Goal: Share content: Share content

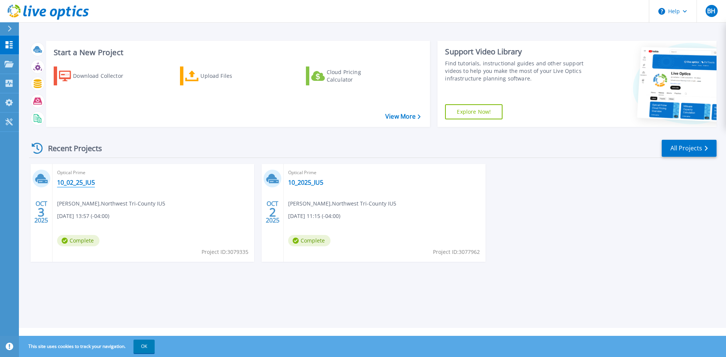
click at [81, 183] on link "10_02_25_IU5" at bounding box center [76, 183] width 38 height 8
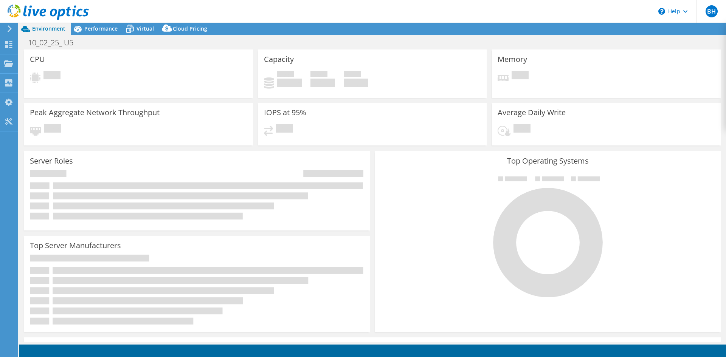
select select "USD"
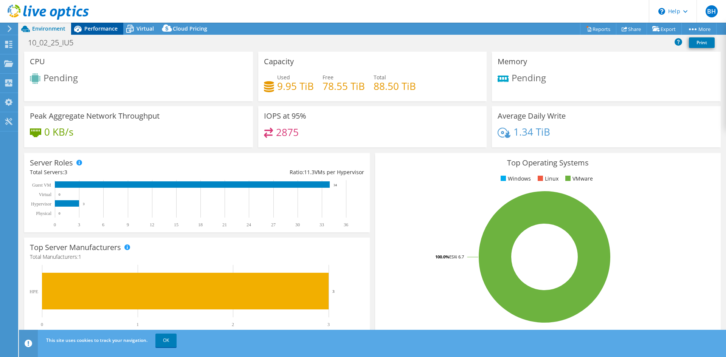
click at [99, 29] on span "Performance" at bounding box center [100, 28] width 33 height 7
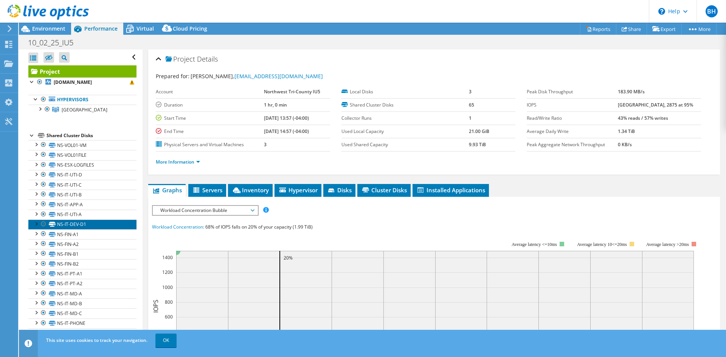
click at [74, 221] on link "NS-IT-DEV-D1" at bounding box center [82, 225] width 108 height 10
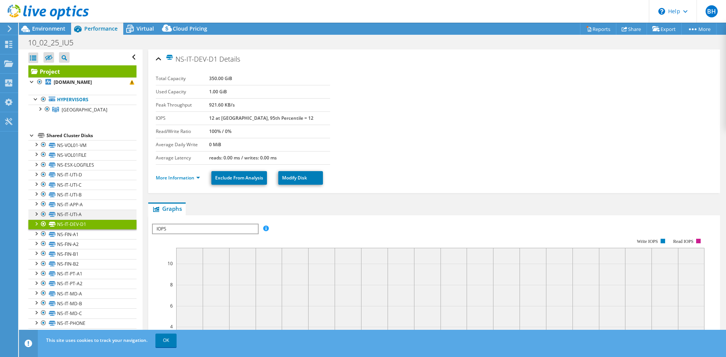
click at [43, 215] on div at bounding box center [44, 214] width 8 height 9
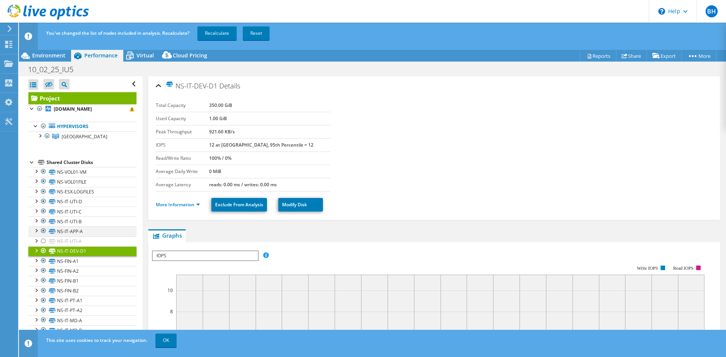
click at [43, 233] on div at bounding box center [44, 230] width 8 height 9
click at [43, 222] on div at bounding box center [44, 221] width 8 height 9
click at [43, 212] on div at bounding box center [44, 211] width 8 height 9
click at [45, 200] on div at bounding box center [44, 201] width 8 height 9
click at [43, 192] on div at bounding box center [44, 191] width 8 height 9
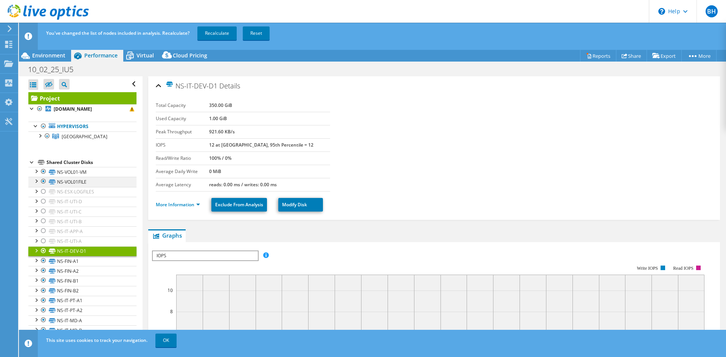
click at [43, 181] on div at bounding box center [44, 181] width 8 height 9
click at [39, 169] on div at bounding box center [36, 171] width 8 height 8
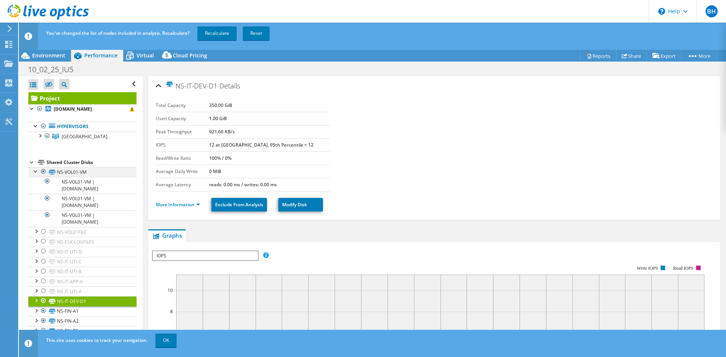
click at [40, 171] on div at bounding box center [44, 171] width 8 height 9
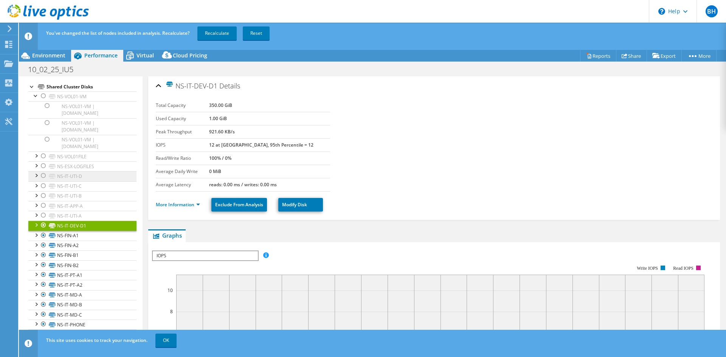
scroll to position [113, 0]
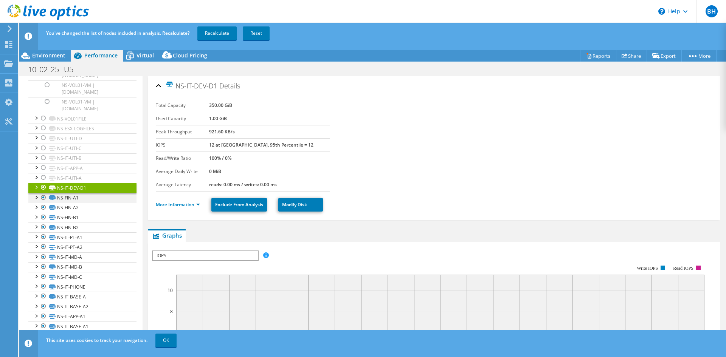
click at [42, 197] on div at bounding box center [44, 197] width 8 height 9
click at [41, 208] on div at bounding box center [44, 207] width 8 height 9
click at [42, 218] on div at bounding box center [44, 217] width 8 height 9
click at [45, 230] on div at bounding box center [44, 227] width 8 height 9
click at [44, 236] on div at bounding box center [44, 236] width 8 height 9
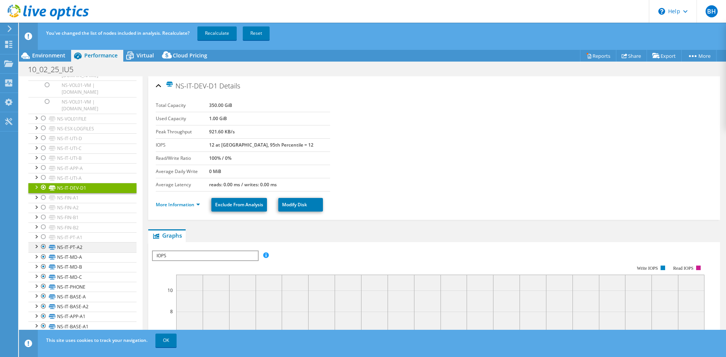
click at [40, 248] on div at bounding box center [44, 246] width 8 height 9
click at [45, 259] on div at bounding box center [44, 256] width 8 height 9
click at [41, 186] on div at bounding box center [44, 187] width 8 height 9
click at [44, 269] on div at bounding box center [44, 266] width 8 height 9
click at [45, 277] on div at bounding box center [44, 276] width 8 height 9
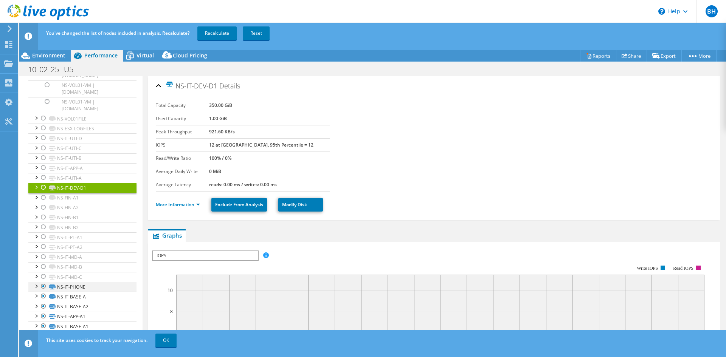
click at [45, 286] on div at bounding box center [44, 286] width 8 height 9
click at [43, 297] on div at bounding box center [44, 296] width 8 height 9
click at [45, 307] on div at bounding box center [44, 306] width 8 height 9
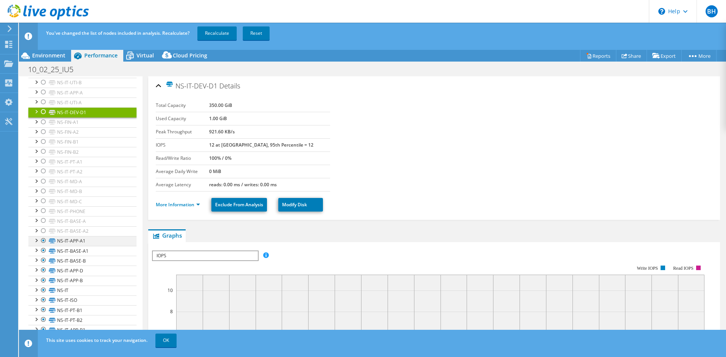
click at [43, 240] on div at bounding box center [44, 240] width 8 height 9
click at [46, 248] on div at bounding box center [44, 250] width 8 height 9
click at [45, 262] on div at bounding box center [44, 260] width 8 height 9
click at [43, 270] on div at bounding box center [44, 270] width 8 height 9
click at [43, 282] on div at bounding box center [44, 280] width 8 height 9
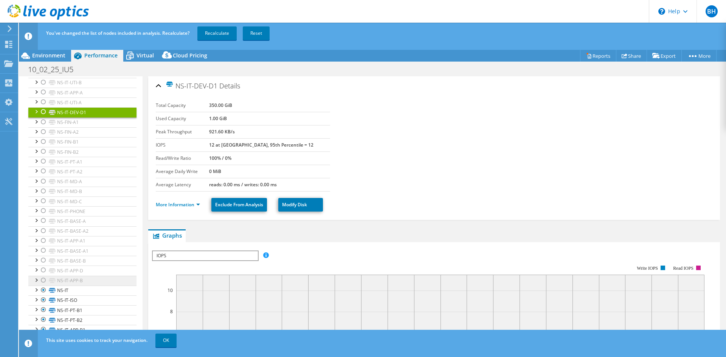
scroll to position [265, 0]
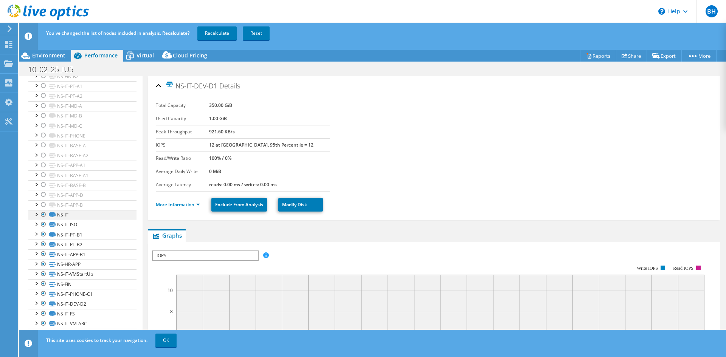
click at [42, 214] on div at bounding box center [44, 214] width 8 height 9
click at [45, 223] on div at bounding box center [44, 224] width 8 height 9
click at [45, 235] on div at bounding box center [44, 234] width 8 height 9
click at [47, 244] on div at bounding box center [44, 244] width 8 height 9
click at [42, 257] on div at bounding box center [44, 253] width 8 height 9
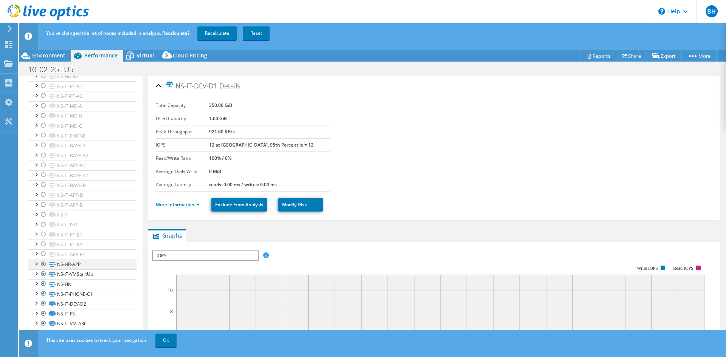
click at [43, 263] on div at bounding box center [44, 264] width 8 height 9
click at [42, 276] on div at bounding box center [44, 273] width 8 height 9
click at [40, 287] on div at bounding box center [44, 283] width 8 height 9
click at [46, 251] on div at bounding box center [44, 247] width 8 height 9
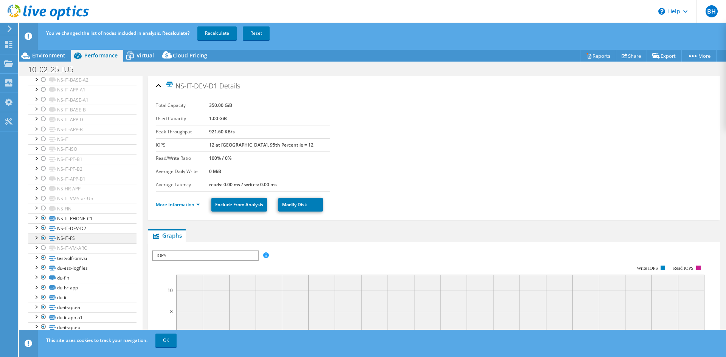
click at [44, 240] on div at bounding box center [44, 238] width 8 height 9
click at [49, 228] on icon at bounding box center [52, 228] width 7 height 5
click at [47, 218] on li "NS-IT-PHONE-C1 NS-IT-PHONE-C1 | siuvh10.iu5.org NS-IT-PHONE-C1 | siuvh11.iu5.org" at bounding box center [82, 219] width 108 height 10
click at [43, 226] on div at bounding box center [44, 227] width 8 height 9
click at [42, 219] on div at bounding box center [44, 218] width 8 height 9
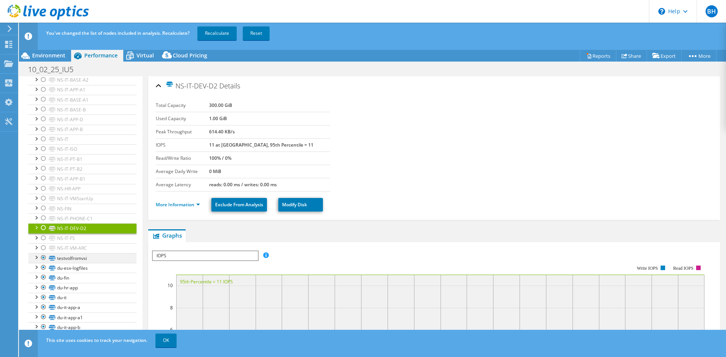
click at [44, 259] on div at bounding box center [44, 257] width 8 height 9
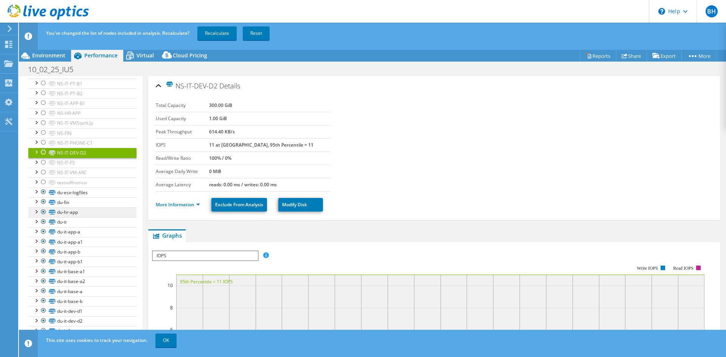
scroll to position [500, 0]
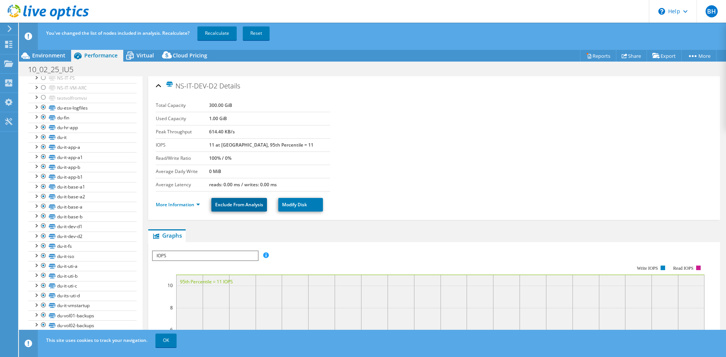
click at [242, 206] on link "Exclude From Analysis" at bounding box center [239, 205] width 56 height 14
click at [417, 213] on div "More Information Include in Analysis Modify Disk" at bounding box center [434, 205] width 556 height 26
click at [236, 204] on link "Include in Analysis" at bounding box center [235, 205] width 48 height 14
click at [240, 204] on link "Exclude From Analysis" at bounding box center [239, 205] width 56 height 14
click at [507, 135] on section "Total Capacity 300.00 GiB Used Capacity 1.00 GiB Peak Throughput 614.40 KB/s IO…" at bounding box center [434, 145] width 556 height 93
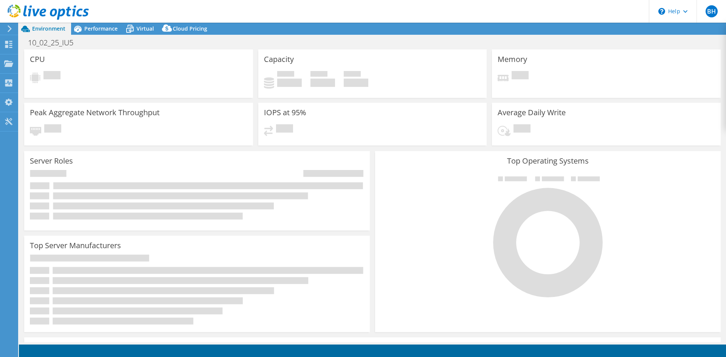
select select "USD"
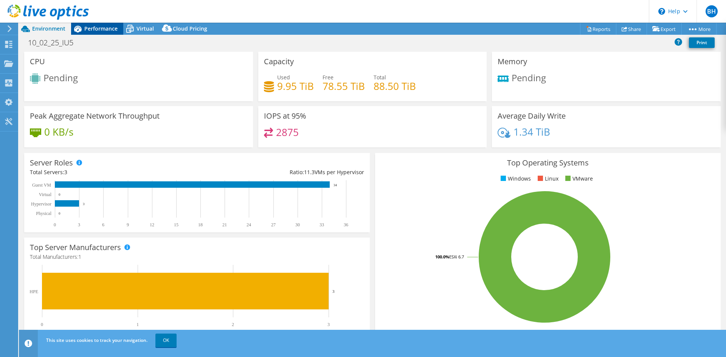
click at [103, 31] on span "Performance" at bounding box center [100, 28] width 33 height 7
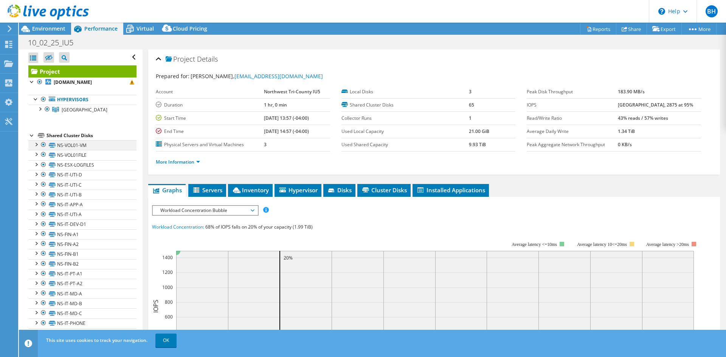
click at [46, 144] on div at bounding box center [44, 144] width 8 height 9
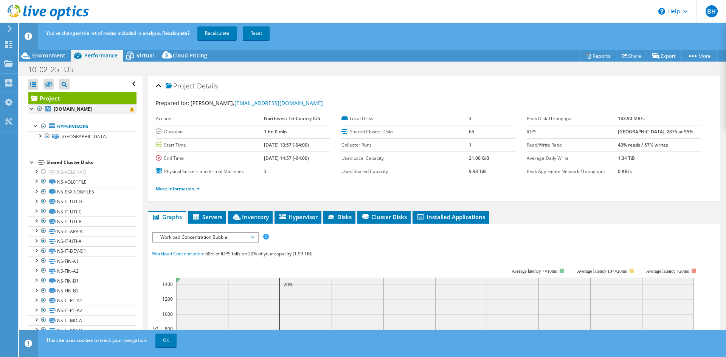
click at [31, 109] on div at bounding box center [32, 108] width 8 height 8
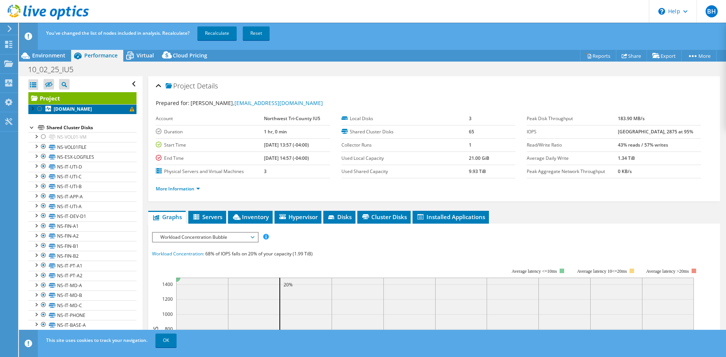
click at [68, 108] on b "[DOMAIN_NAME]" at bounding box center [73, 109] width 38 height 6
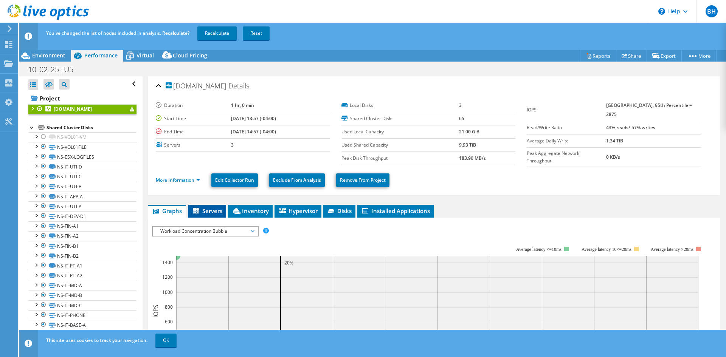
click at [204, 207] on span "Servers" at bounding box center [207, 211] width 30 height 8
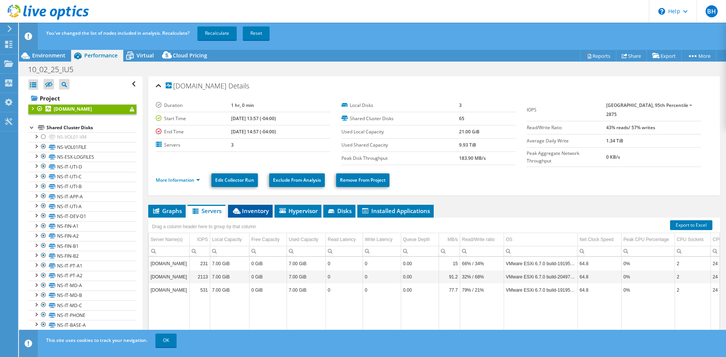
click at [237, 212] on span "Inventory" at bounding box center [250, 211] width 37 height 8
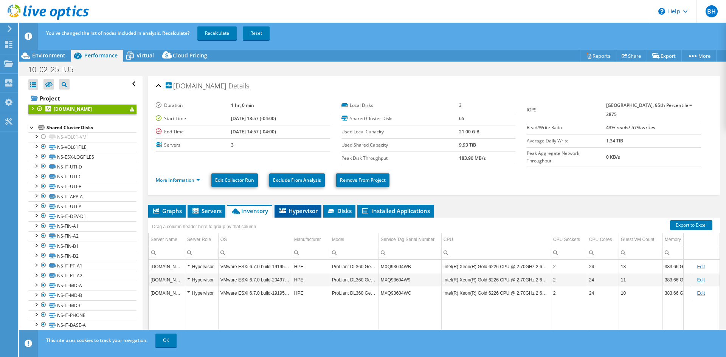
click at [285, 207] on span "Hypervisor" at bounding box center [297, 211] width 39 height 8
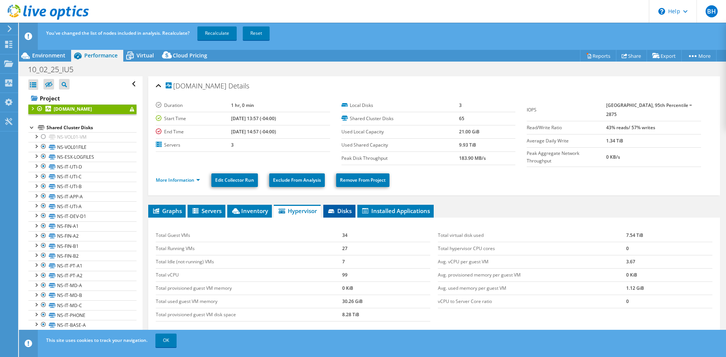
click at [345, 213] on li "Disks" at bounding box center [339, 211] width 32 height 13
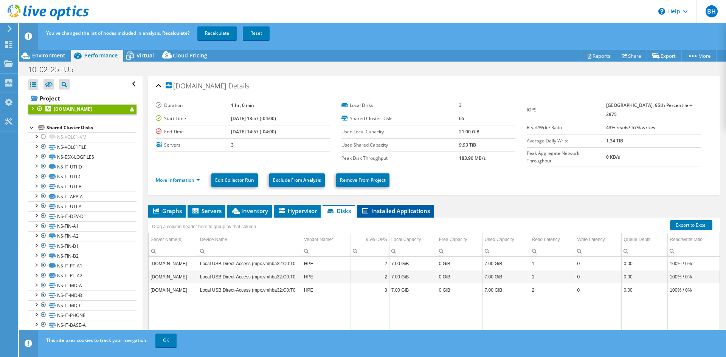
click at [377, 212] on span "Installed Applications" at bounding box center [395, 211] width 69 height 8
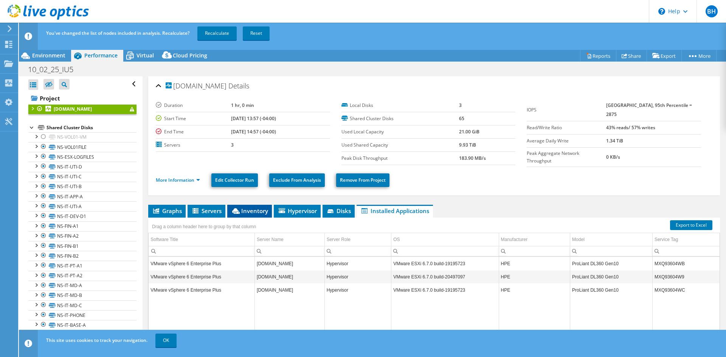
click at [259, 213] on li "Inventory" at bounding box center [249, 211] width 45 height 13
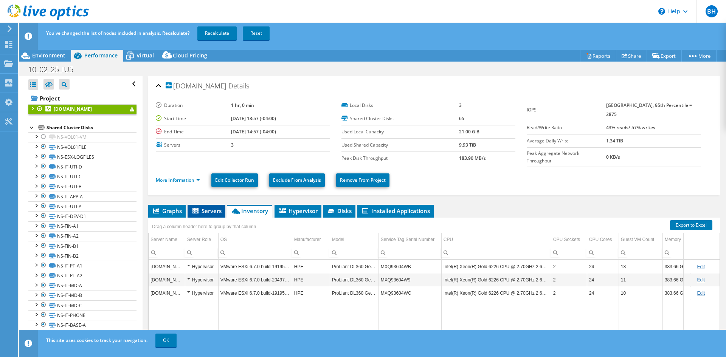
click at [211, 212] on span "Servers" at bounding box center [206, 211] width 30 height 8
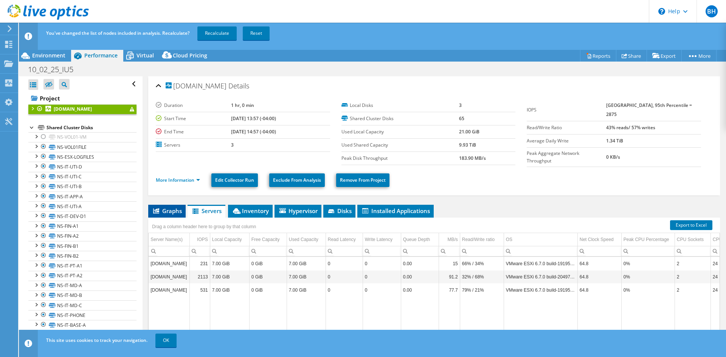
click at [171, 212] on span "Graphs" at bounding box center [167, 211] width 30 height 8
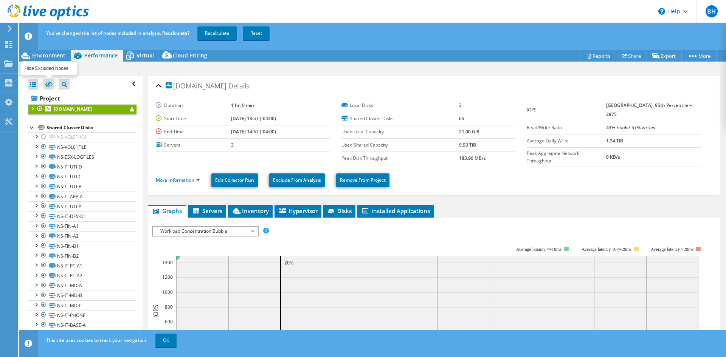
click at [48, 85] on icon at bounding box center [49, 85] width 8 height 6
click at [0, 0] on input "checkbox" at bounding box center [0, 0] width 0 height 0
click at [48, 85] on icon at bounding box center [49, 85] width 8 height 6
click at [0, 0] on input "checkbox" at bounding box center [0, 0] width 0 height 0
click at [43, 144] on div at bounding box center [44, 146] width 8 height 9
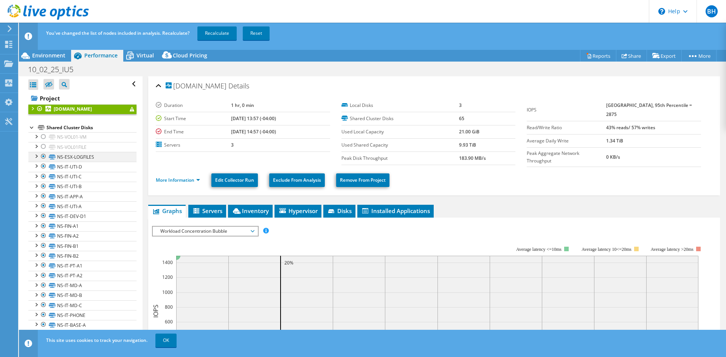
click at [41, 157] on div at bounding box center [44, 156] width 8 height 9
click at [44, 166] on div at bounding box center [44, 166] width 8 height 9
click at [44, 177] on div at bounding box center [44, 176] width 8 height 9
click at [42, 189] on div at bounding box center [44, 186] width 8 height 9
click at [45, 197] on div at bounding box center [44, 196] width 8 height 9
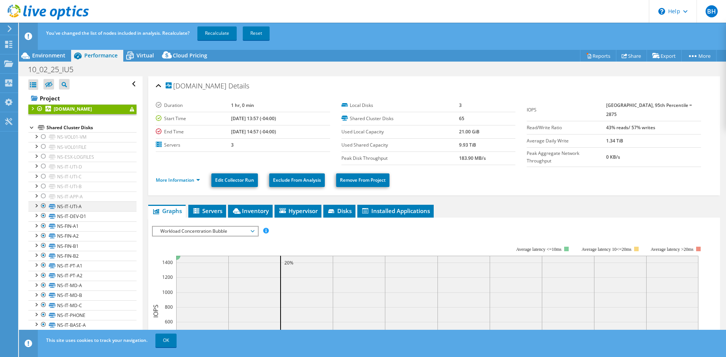
click at [43, 209] on div at bounding box center [44, 205] width 8 height 9
click at [44, 217] on div at bounding box center [44, 215] width 8 height 9
click at [40, 225] on div at bounding box center [44, 225] width 8 height 9
click at [44, 238] on div at bounding box center [44, 235] width 8 height 9
click at [45, 246] on div at bounding box center [44, 245] width 8 height 9
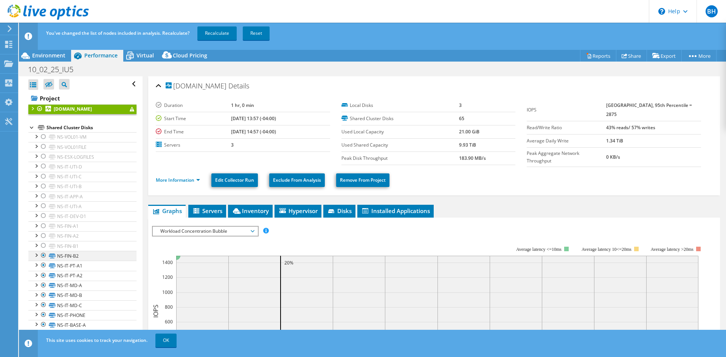
click at [45, 253] on div at bounding box center [44, 255] width 8 height 9
click at [45, 265] on div at bounding box center [44, 265] width 8 height 9
click at [44, 274] on div at bounding box center [44, 275] width 8 height 9
click at [46, 284] on div at bounding box center [44, 285] width 8 height 9
click at [45, 291] on div at bounding box center [44, 295] width 8 height 9
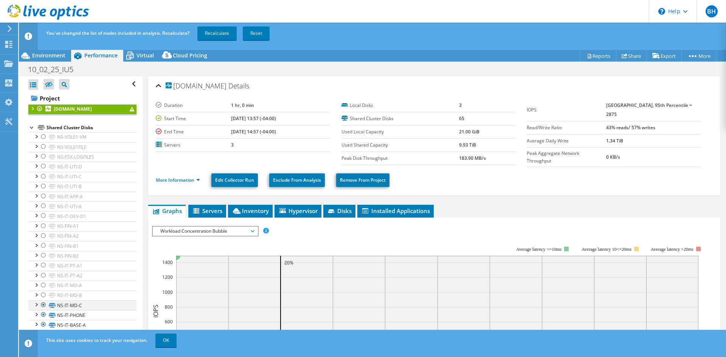
click at [45, 305] on div at bounding box center [44, 304] width 8 height 9
click at [45, 314] on div at bounding box center [44, 314] width 8 height 9
click at [43, 321] on div at bounding box center [44, 324] width 8 height 9
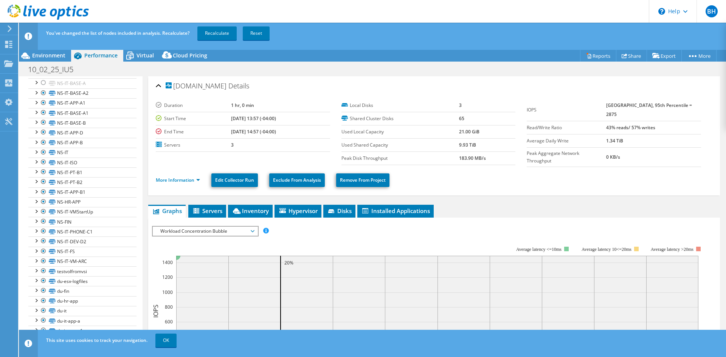
scroll to position [248, 0]
click at [43, 87] on div at bounding box center [44, 86] width 8 height 9
click at [43, 95] on div at bounding box center [44, 96] width 8 height 9
click at [41, 106] on div at bounding box center [44, 106] width 8 height 9
click at [42, 112] on div at bounding box center [44, 115] width 8 height 9
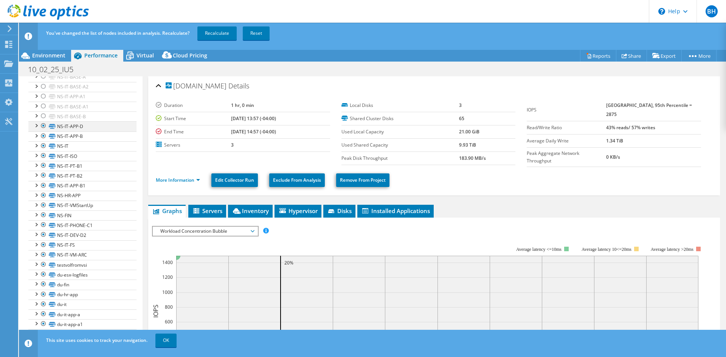
click at [45, 124] on div at bounding box center [44, 125] width 8 height 9
click at [42, 136] on div at bounding box center [44, 136] width 8 height 9
click at [43, 145] on div at bounding box center [44, 145] width 8 height 9
click at [40, 157] on div at bounding box center [44, 155] width 8 height 9
click at [42, 165] on div at bounding box center [44, 165] width 8 height 9
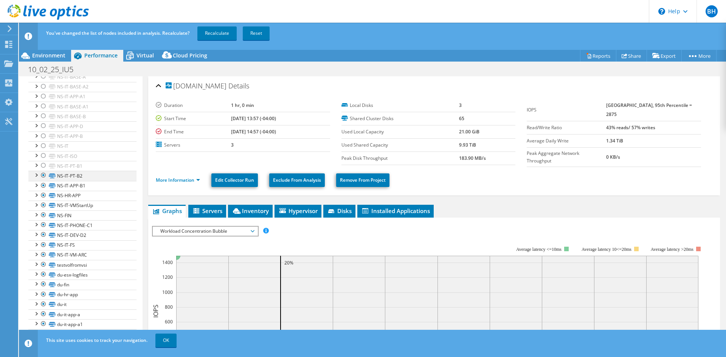
click at [43, 172] on div at bounding box center [44, 175] width 8 height 9
click at [42, 186] on div at bounding box center [44, 185] width 8 height 9
click at [42, 195] on div at bounding box center [44, 195] width 8 height 9
click at [43, 206] on div at bounding box center [44, 205] width 8 height 9
click at [43, 214] on div at bounding box center [44, 215] width 8 height 9
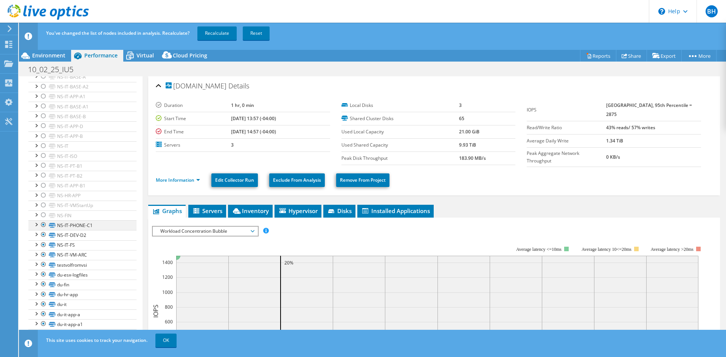
click at [45, 225] on div at bounding box center [44, 224] width 8 height 9
click at [40, 235] on div at bounding box center [44, 234] width 8 height 9
click at [41, 245] on div at bounding box center [44, 244] width 8 height 9
click at [42, 254] on div at bounding box center [44, 254] width 8 height 9
click at [43, 266] on div at bounding box center [44, 264] width 8 height 9
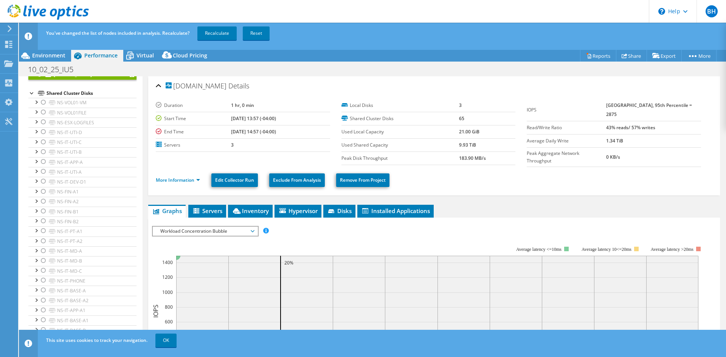
scroll to position [0, 0]
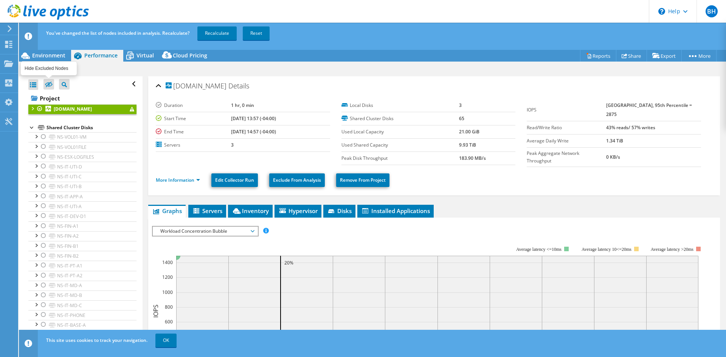
click at [47, 85] on icon at bounding box center [49, 85] width 8 height 6
click at [0, 0] on input "checkbox" at bounding box center [0, 0] width 0 height 0
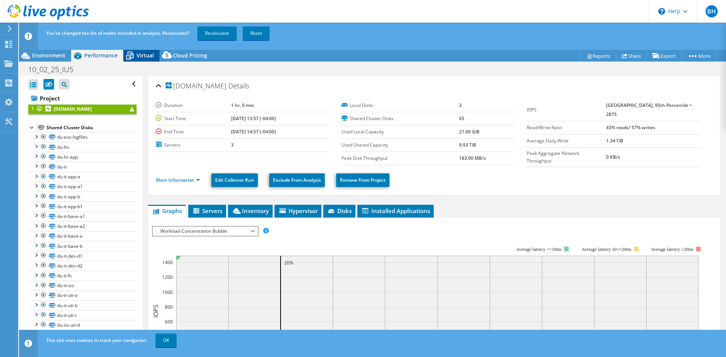
click at [147, 59] on div "Virtual" at bounding box center [141, 56] width 36 height 12
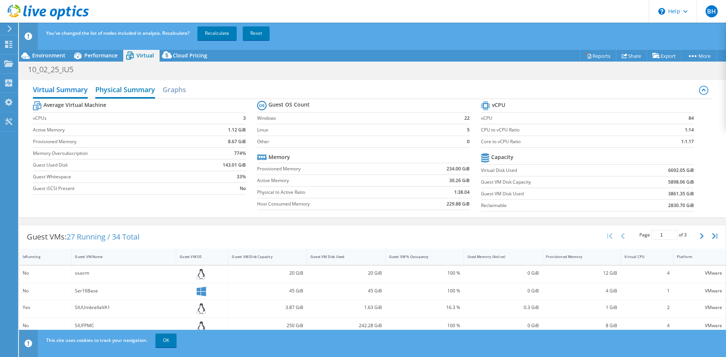
click at [135, 91] on h2 "Physical Summary" at bounding box center [125, 90] width 60 height 17
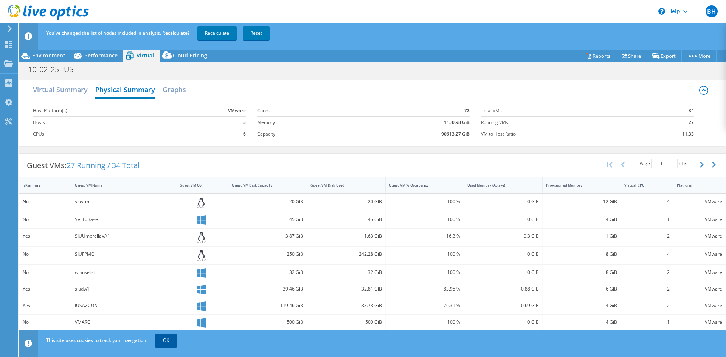
click at [160, 342] on link "OK" at bounding box center [165, 341] width 21 height 14
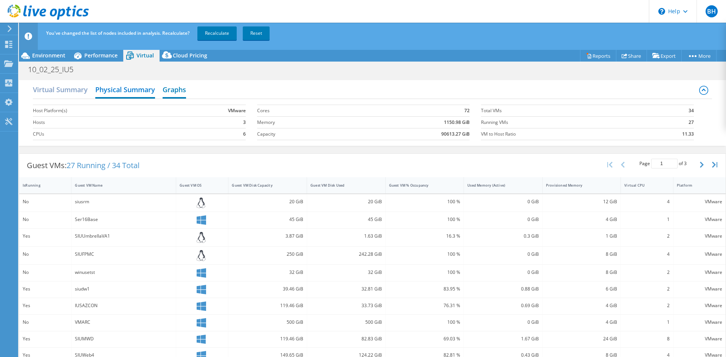
click at [177, 91] on h2 "Graphs" at bounding box center [174, 90] width 23 height 17
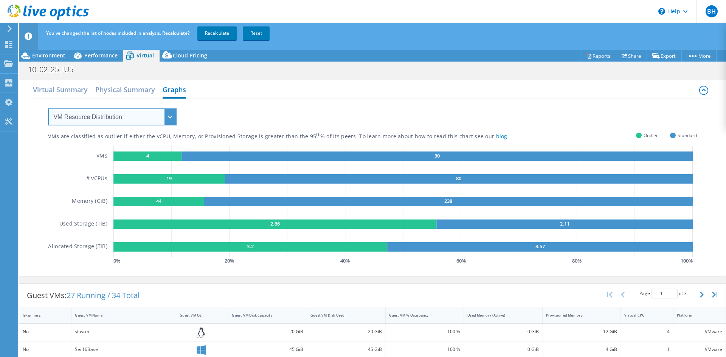
click at [166, 115] on select "VM Resource Distribution Provisioning Contrast Over Provisioning" at bounding box center [112, 116] width 129 height 17
click at [167, 115] on select "VM Resource Distribution Provisioning Contrast Over Provisioning" at bounding box center [112, 116] width 129 height 17
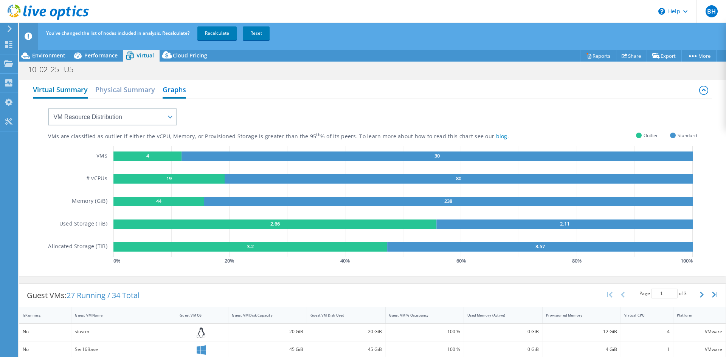
click at [78, 91] on h2 "Virtual Summary" at bounding box center [60, 90] width 55 height 17
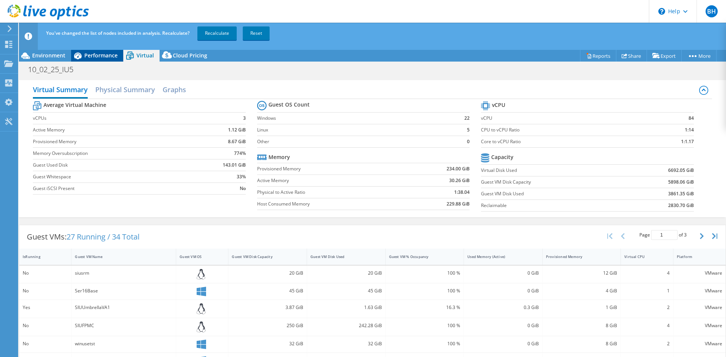
click at [91, 50] on div "Performance" at bounding box center [97, 56] width 52 height 12
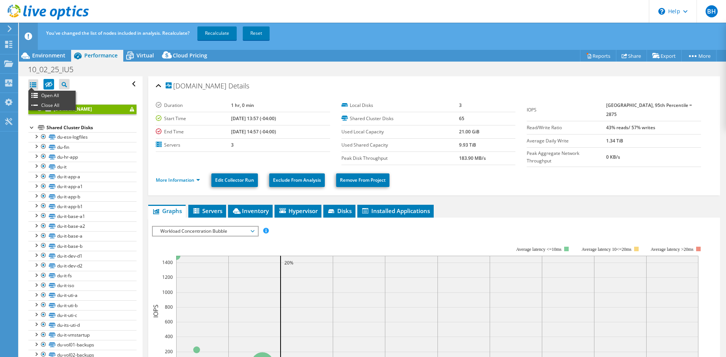
click at [36, 84] on div at bounding box center [33, 84] width 10 height 11
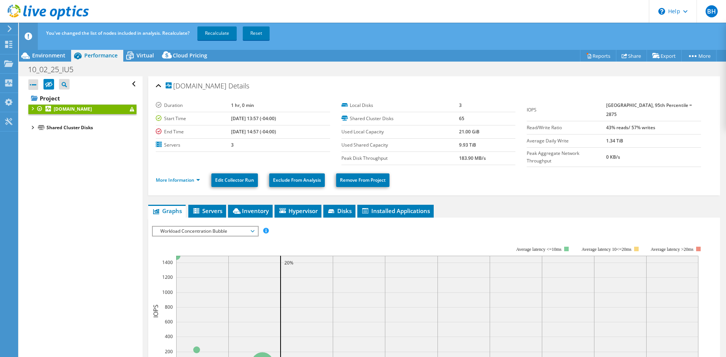
click at [36, 84] on div at bounding box center [33, 84] width 10 height 11
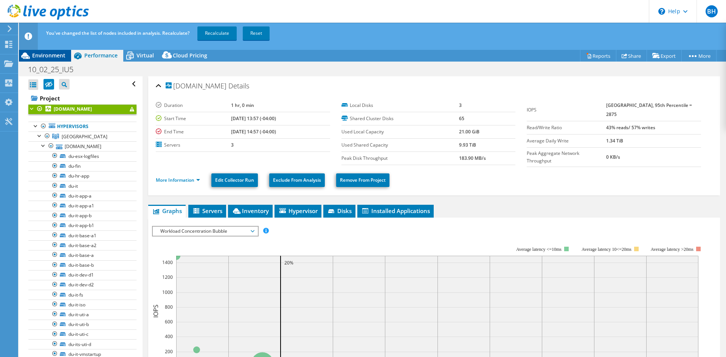
click at [58, 55] on span "Environment" at bounding box center [48, 55] width 33 height 7
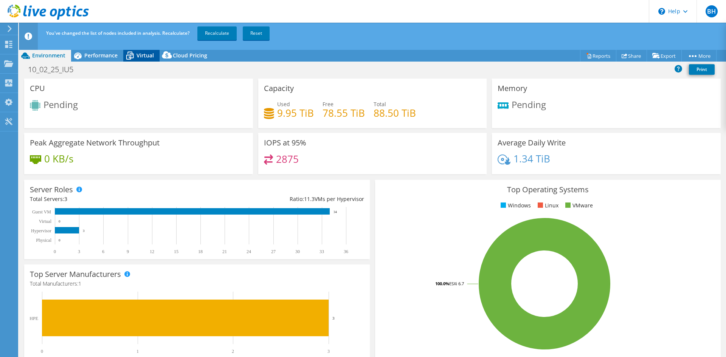
click at [138, 55] on span "Virtual" at bounding box center [144, 55] width 17 height 7
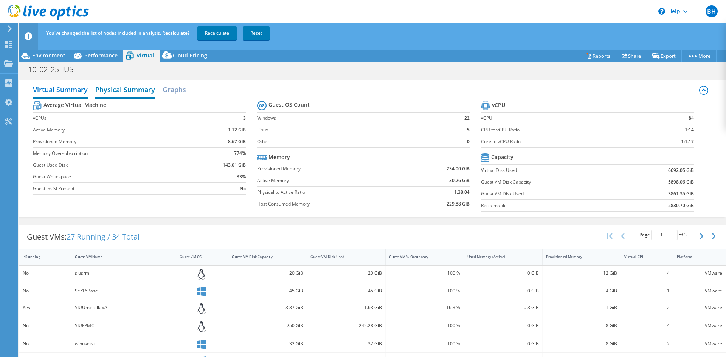
click at [126, 94] on h2 "Physical Summary" at bounding box center [125, 90] width 60 height 17
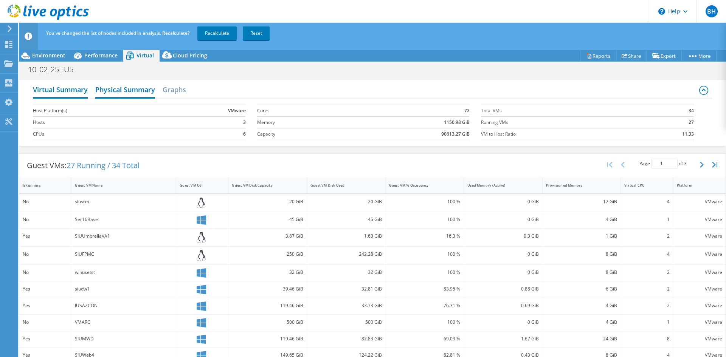
click at [67, 88] on h2 "Virtual Summary" at bounding box center [60, 90] width 55 height 17
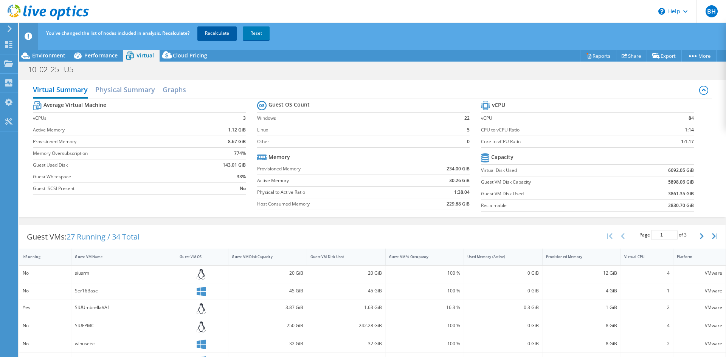
click at [217, 35] on link "Recalculate" at bounding box center [216, 33] width 39 height 14
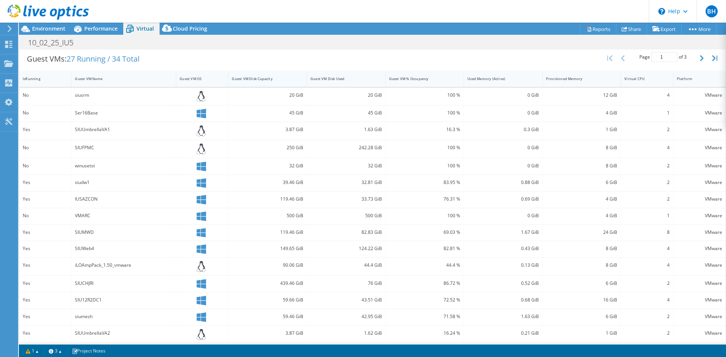
scroll to position [156, 0]
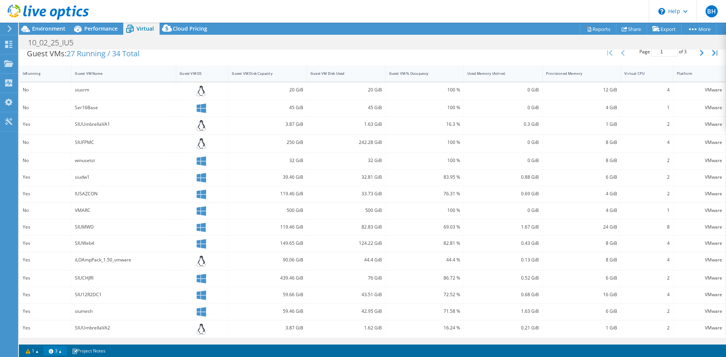
click at [62, 352] on link "3" at bounding box center [54, 350] width 23 height 9
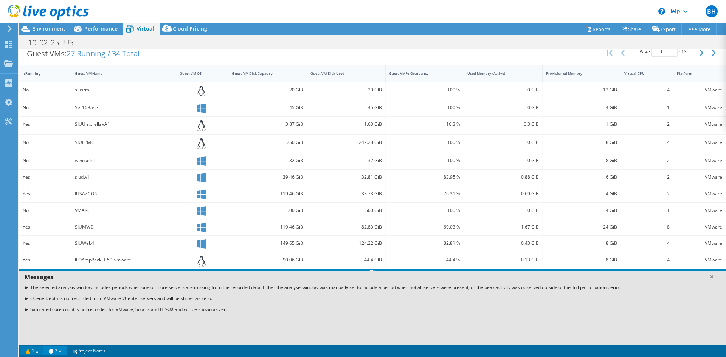
click at [37, 353] on link "1" at bounding box center [31, 350] width 23 height 9
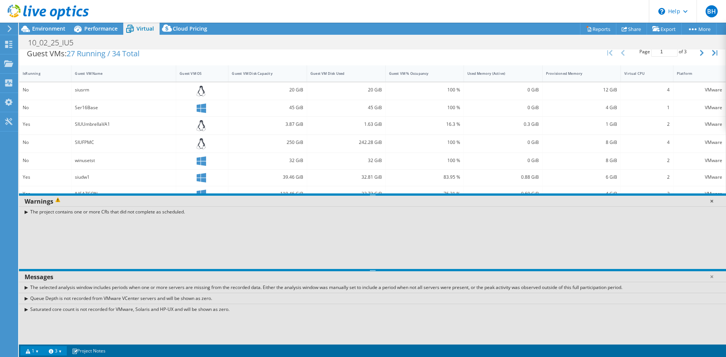
click at [710, 203] on link at bounding box center [712, 201] width 8 height 8
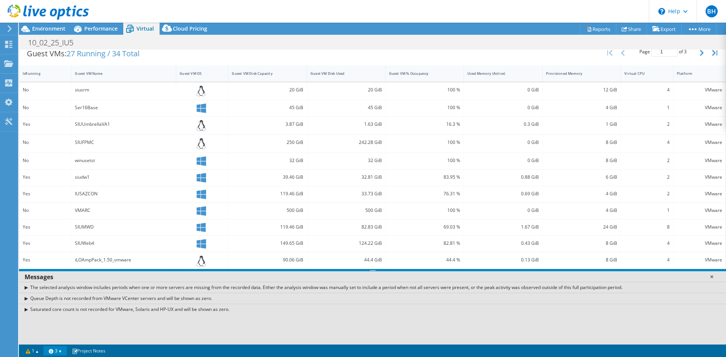
click at [714, 276] on link at bounding box center [712, 277] width 8 height 8
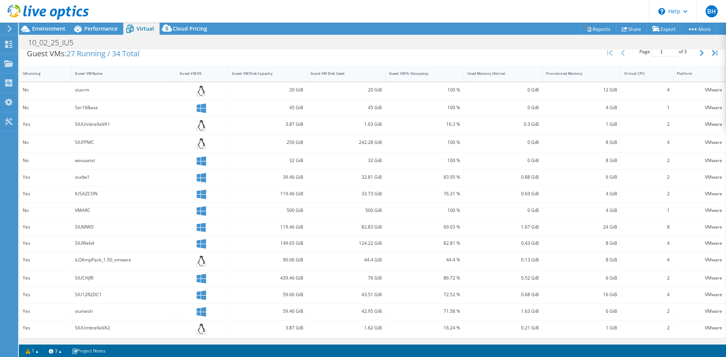
scroll to position [0, 0]
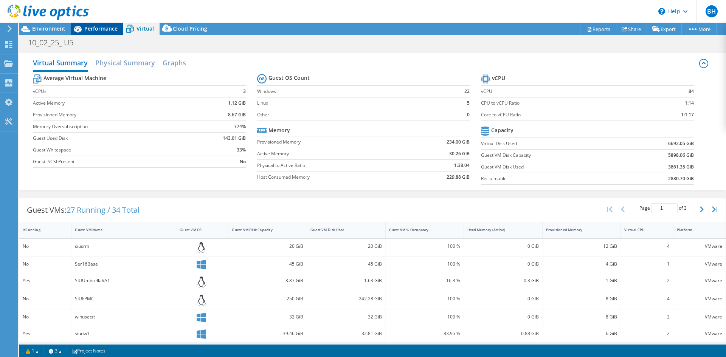
click at [103, 33] on div "Performance" at bounding box center [97, 29] width 52 height 12
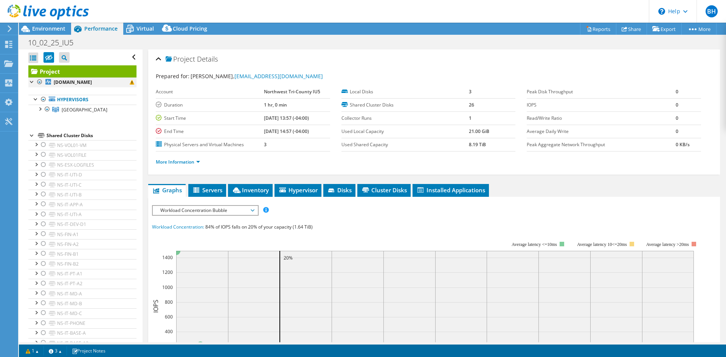
click at [30, 82] on div at bounding box center [32, 81] width 8 height 8
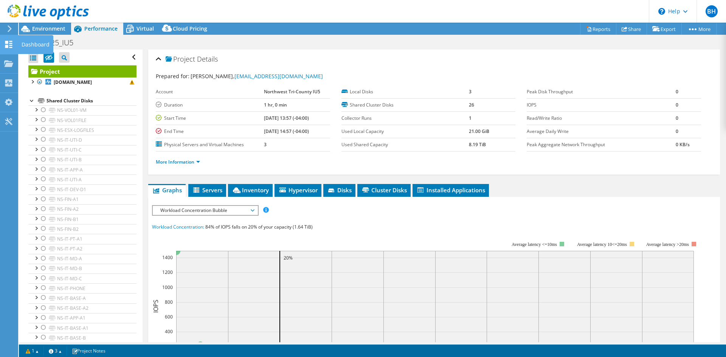
click at [5, 46] on use at bounding box center [8, 44] width 7 height 7
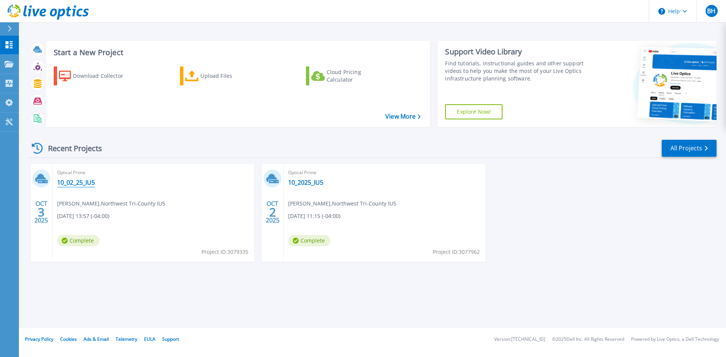
click at [73, 183] on link "10_02_25_IU5" at bounding box center [76, 183] width 38 height 8
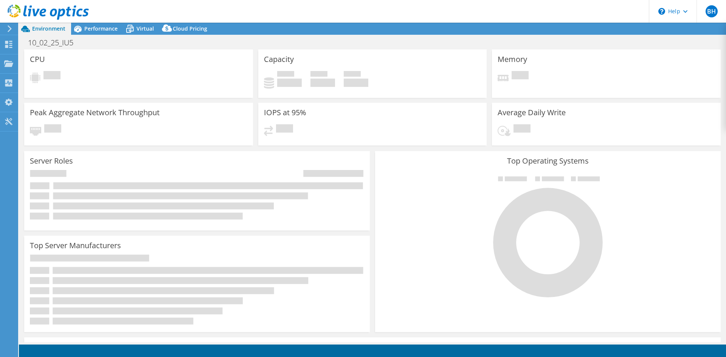
select select "USD"
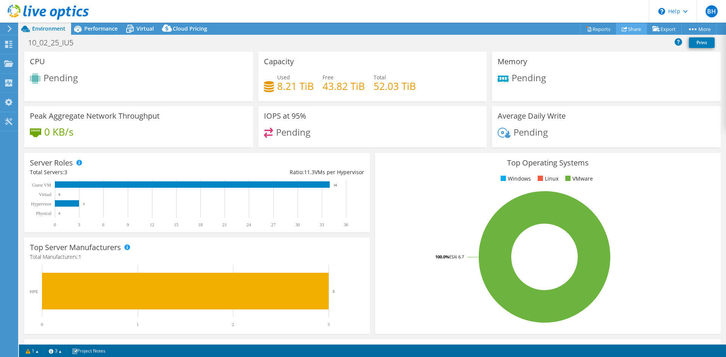
click at [633, 29] on link "Share" at bounding box center [631, 29] width 31 height 12
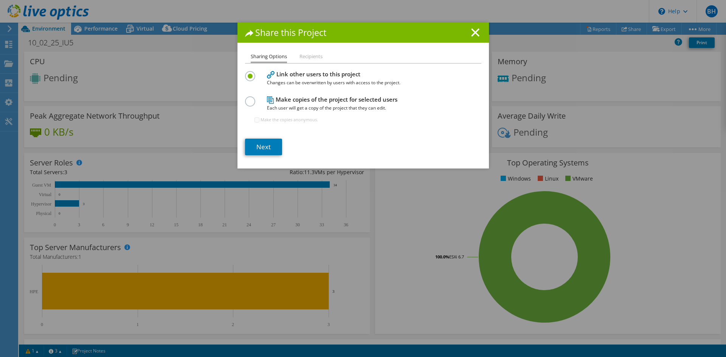
click at [315, 58] on li "Recipients" at bounding box center [310, 56] width 23 height 9
click at [246, 98] on label at bounding box center [251, 97] width 13 height 2
click at [0, 0] on input "radio" at bounding box center [0, 0] width 0 height 0
click at [245, 98] on label at bounding box center [251, 97] width 13 height 2
click at [0, 0] on input "radio" at bounding box center [0, 0] width 0 height 0
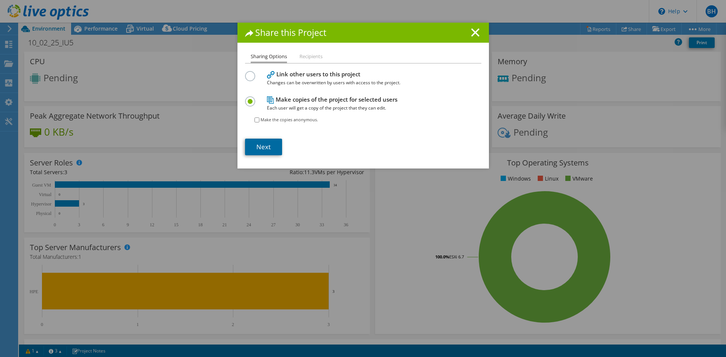
click at [257, 149] on link "Next" at bounding box center [263, 147] width 37 height 17
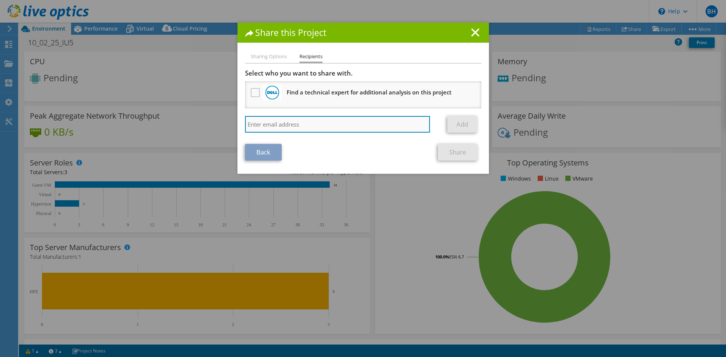
click at [351, 132] on input "search" at bounding box center [337, 124] width 185 height 17
click at [253, 128] on input "search" at bounding box center [337, 124] width 185 height 17
paste input "William_Wiedenheft@iu5.org"
type input "William_Wiedenheft@iu5.org"
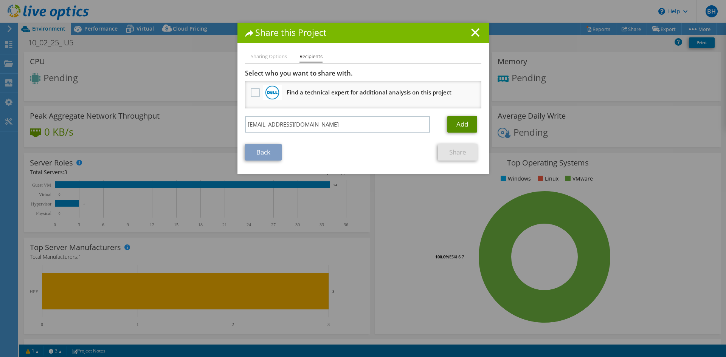
click at [451, 128] on link "Add" at bounding box center [462, 124] width 30 height 17
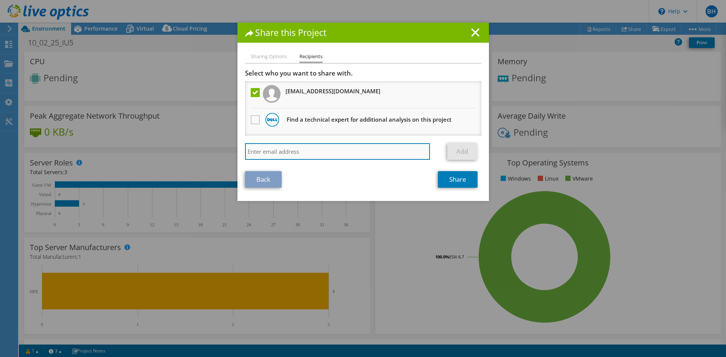
click at [261, 151] on input "search" at bounding box center [337, 151] width 185 height 17
paste input "joshua_hamlin@iu5.org"
type input "joshua_hamlin@iu5.org"
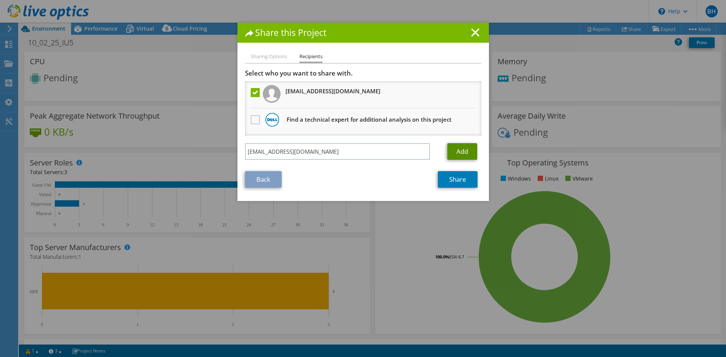
click at [451, 152] on link "Add" at bounding box center [462, 151] width 30 height 17
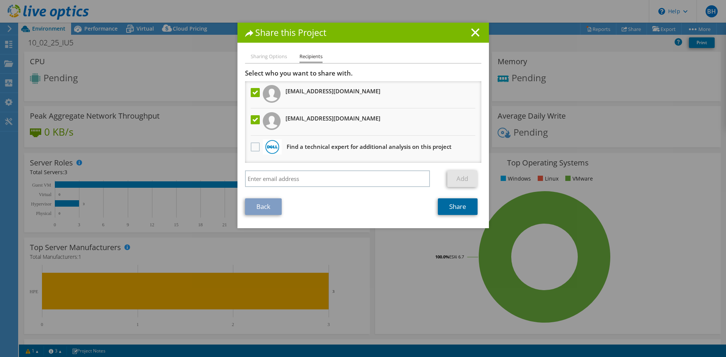
click at [463, 208] on link "Share" at bounding box center [458, 206] width 40 height 17
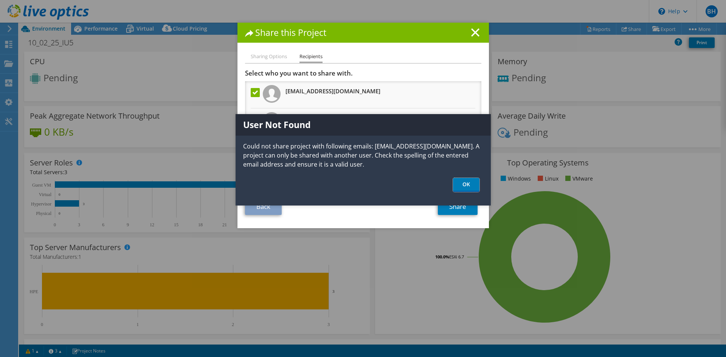
click at [470, 183] on link "OK" at bounding box center [466, 185] width 26 height 14
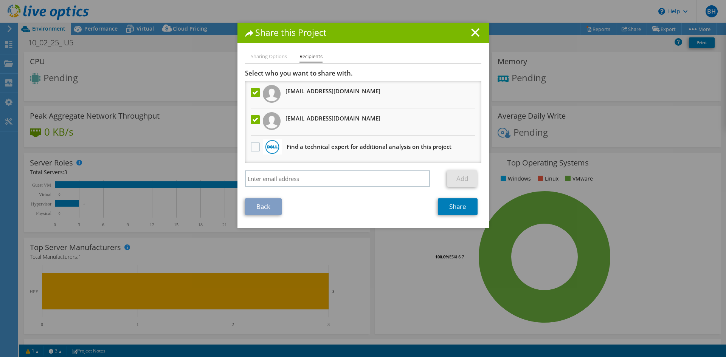
click at [466, 29] on h1 "Share this Project" at bounding box center [363, 32] width 236 height 9
click at [471, 32] on icon at bounding box center [475, 32] width 8 height 8
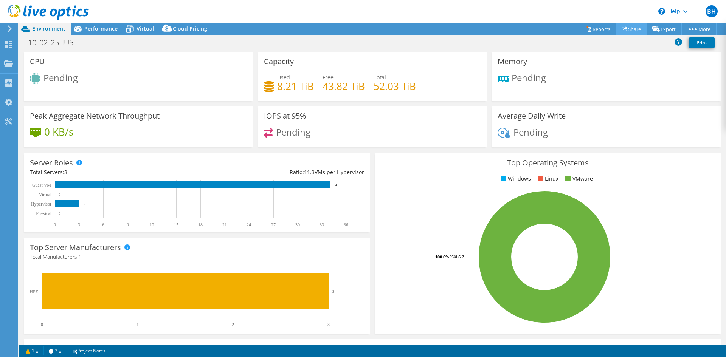
click at [616, 28] on link "Share" at bounding box center [631, 29] width 31 height 12
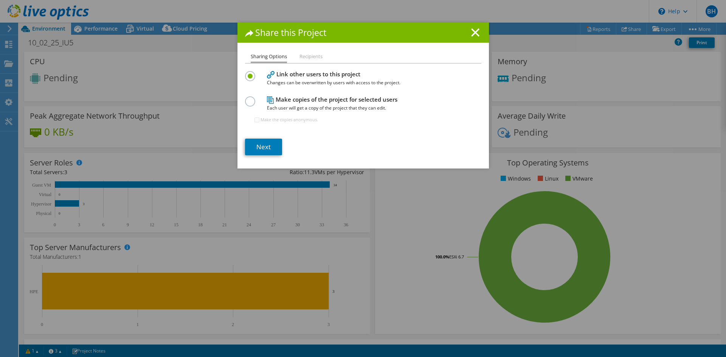
click at [247, 98] on label at bounding box center [251, 97] width 13 height 2
click at [0, 0] on input "radio" at bounding box center [0, 0] width 0 height 0
click at [254, 121] on input "Make the copies anonymous." at bounding box center [256, 120] width 5 height 5
click at [255, 120] on input "Make the copies anonymous." at bounding box center [256, 120] width 5 height 5
checkbox input "false"
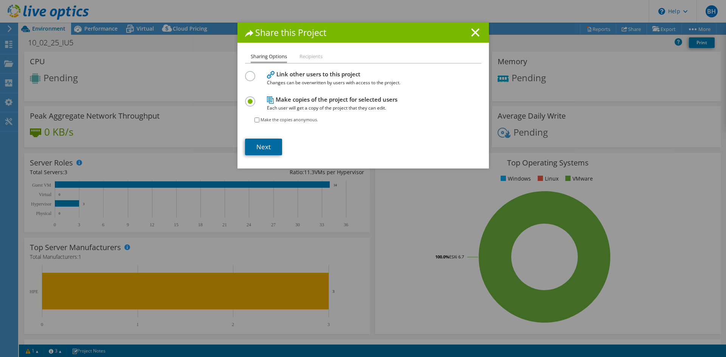
click at [259, 152] on link "Next" at bounding box center [263, 147] width 37 height 17
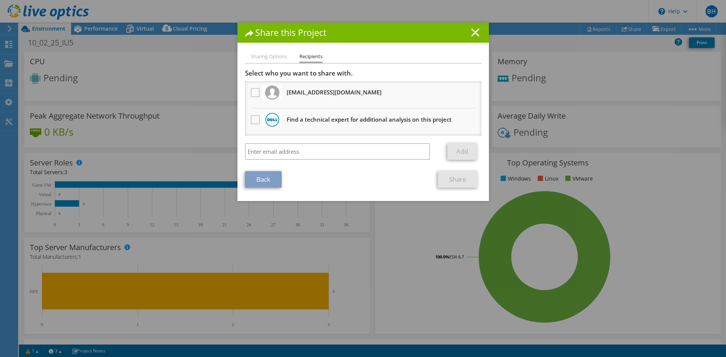
click at [471, 33] on icon at bounding box center [475, 32] width 8 height 8
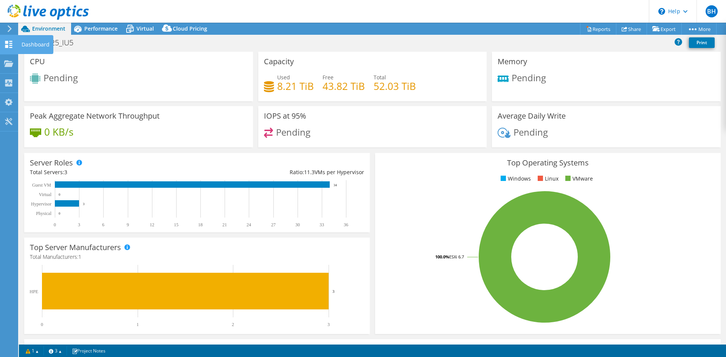
click at [6, 46] on use at bounding box center [8, 44] width 7 height 7
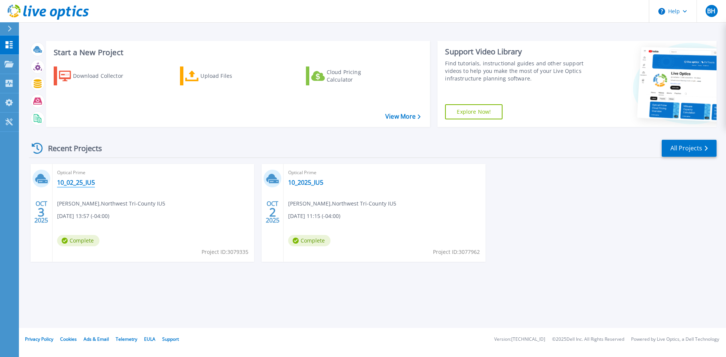
click at [87, 181] on link "10_02_25_IU5" at bounding box center [76, 183] width 38 height 8
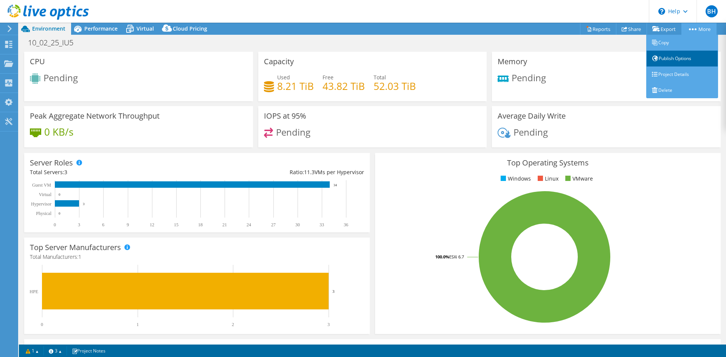
click at [685, 59] on link "Publish Options" at bounding box center [682, 59] width 72 height 16
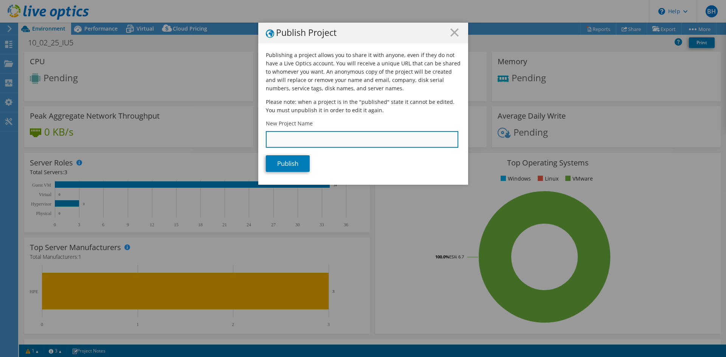
click at [328, 140] on input "New Project Name" at bounding box center [362, 139] width 192 height 17
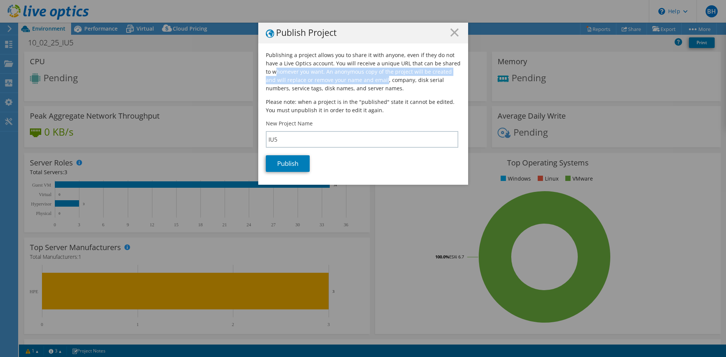
drag, startPoint x: 372, startPoint y: 84, endPoint x: 267, endPoint y: 69, distance: 105.7
click at [267, 69] on p "Publishing a project allows you to share it with anyone, even if they do not ha…" at bounding box center [363, 72] width 195 height 42
click at [369, 90] on p "Publishing a project allows you to share it with anyone, even if they do not ha…" at bounding box center [363, 72] width 195 height 42
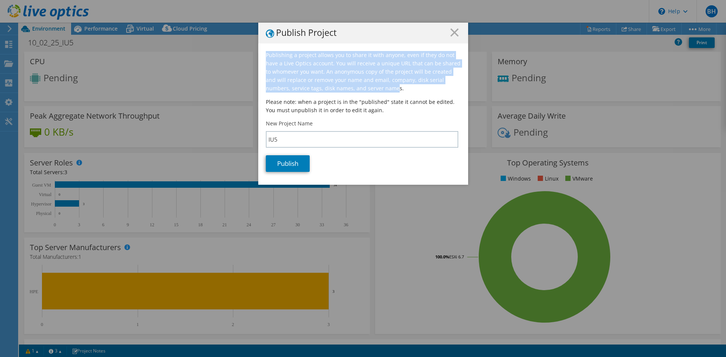
drag, startPoint x: 365, startPoint y: 91, endPoint x: 263, endPoint y: 54, distance: 109.4
click at [266, 54] on p "Publishing a project allows you to share it with anyone, even if they do not ha…" at bounding box center [363, 72] width 195 height 42
copy p "Publishing a project allows you to share it with anyone, even if they do not ha…"
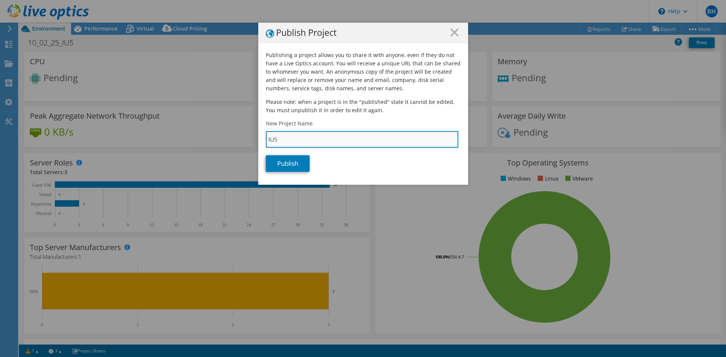
click at [284, 143] on input "IU5" at bounding box center [362, 139] width 192 height 17
type input "IU5 2025 Refresh"
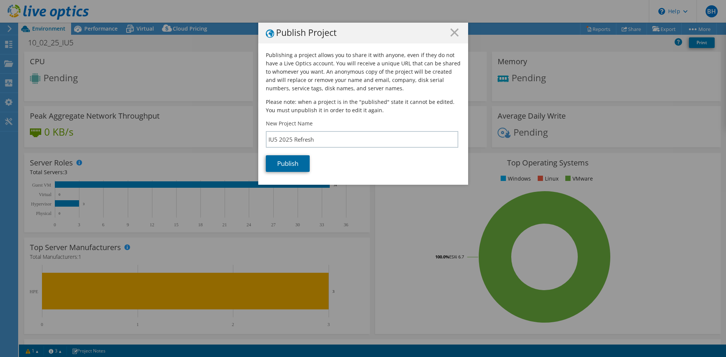
click at [285, 166] on link "Publish" at bounding box center [288, 163] width 44 height 17
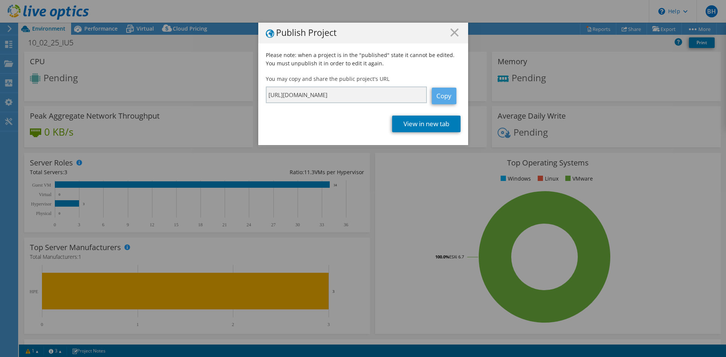
click at [444, 97] on link "Copy" at bounding box center [444, 96] width 25 height 17
click at [453, 35] on line at bounding box center [455, 33] width 8 height 8
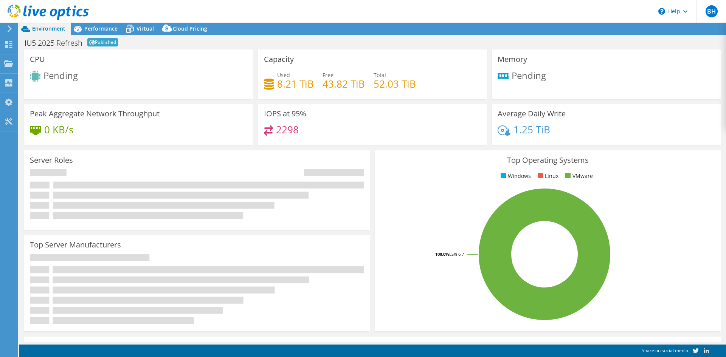
select select "USD"
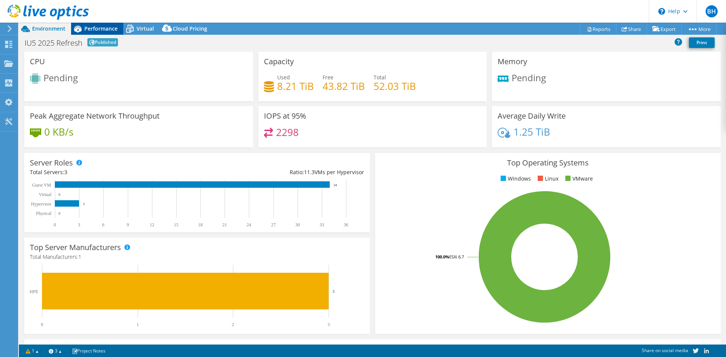
click at [104, 24] on div "Performance" at bounding box center [97, 29] width 52 height 12
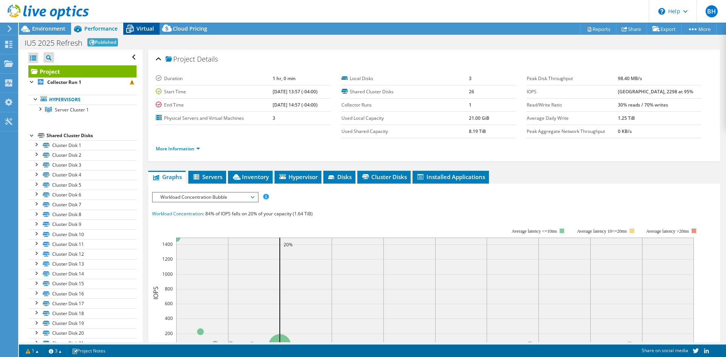
click at [146, 29] on span "Virtual" at bounding box center [144, 28] width 17 height 7
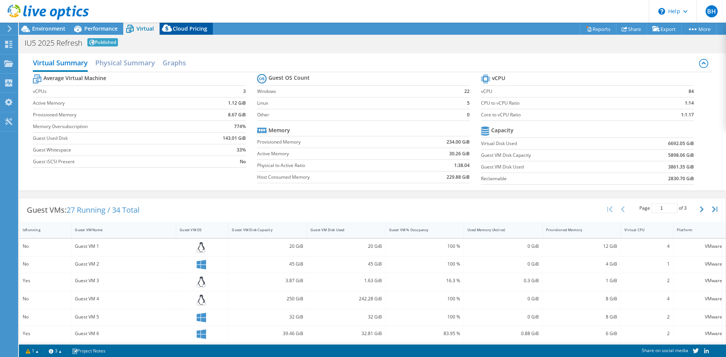
click at [187, 28] on span "Cloud Pricing" at bounding box center [190, 28] width 34 height 7
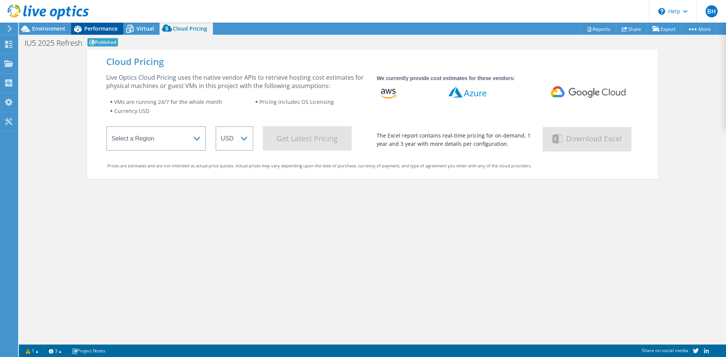
click at [94, 33] on div "Performance" at bounding box center [97, 29] width 52 height 12
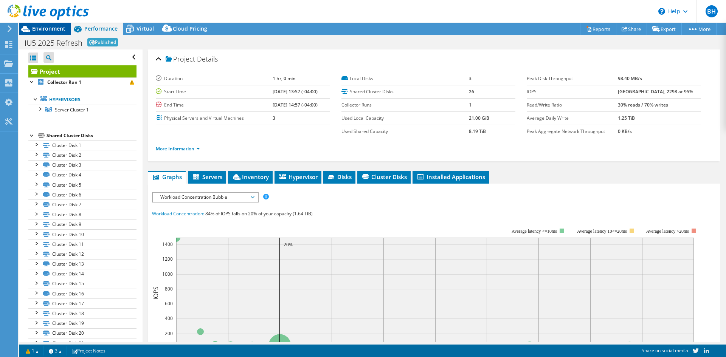
click at [61, 33] on div "Environment" at bounding box center [45, 29] width 52 height 12
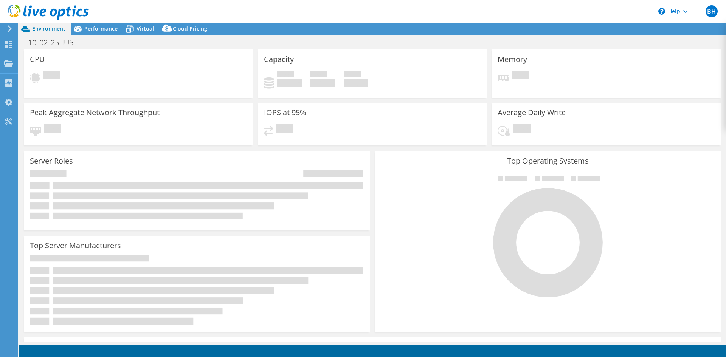
select select "USD"
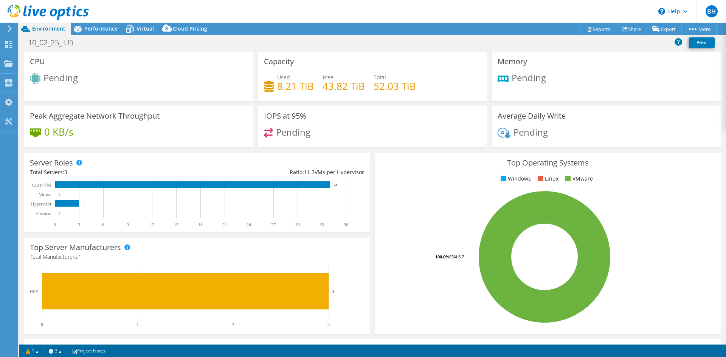
click at [67, 81] on span "Pending" at bounding box center [60, 77] width 34 height 12
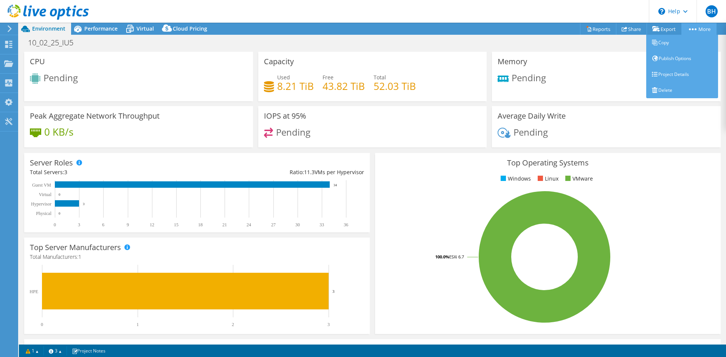
click at [695, 28] on icon at bounding box center [693, 29] width 8 height 2
click at [683, 60] on link "Publish Options" at bounding box center [682, 59] width 72 height 16
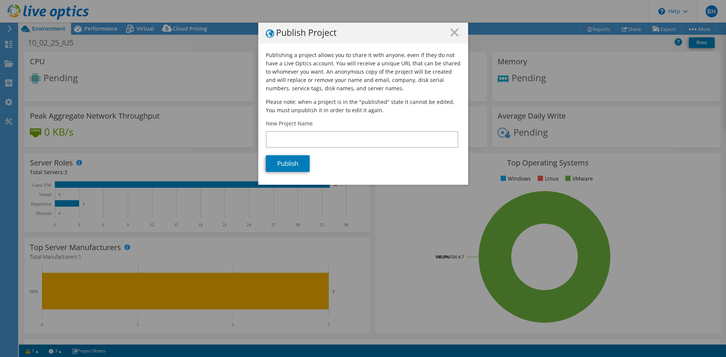
click at [444, 32] on h1 "Publish Project" at bounding box center [363, 32] width 195 height 9
click at [451, 30] on icon at bounding box center [454, 32] width 8 height 8
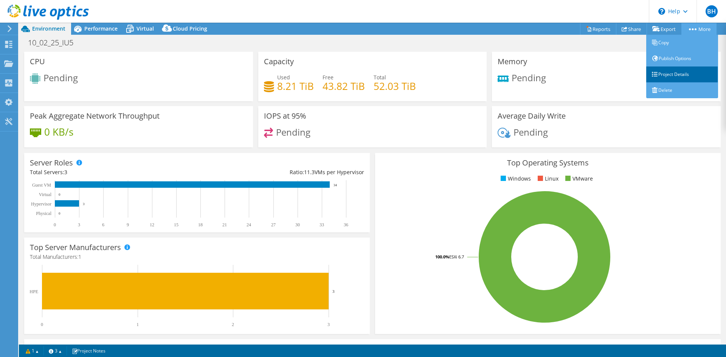
click at [675, 70] on link "Project Details" at bounding box center [682, 75] width 72 height 16
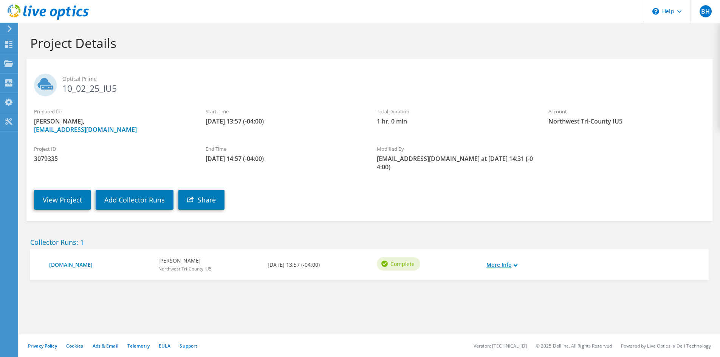
click at [495, 261] on link "More Info" at bounding box center [501, 265] width 31 height 8
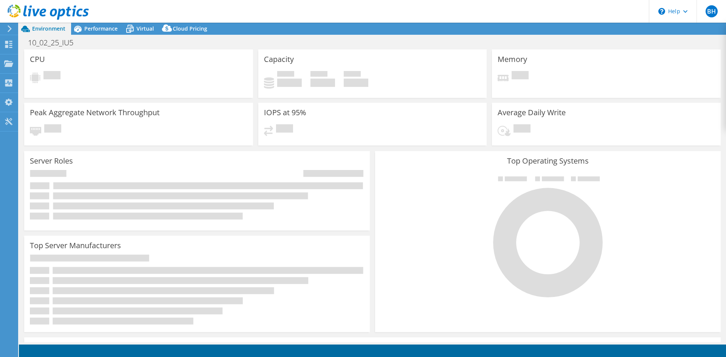
select select "USD"
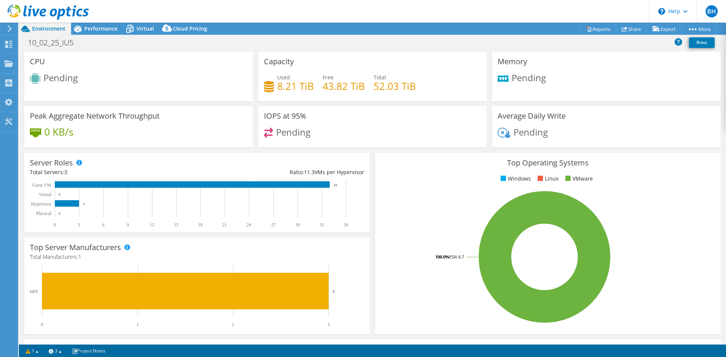
scroll to position [147, 0]
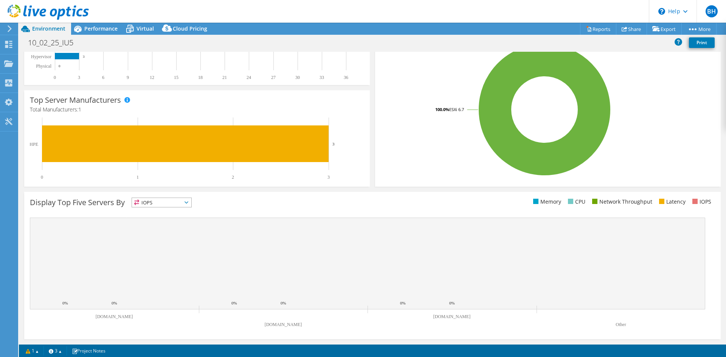
click at [190, 203] on span "IOPS" at bounding box center [161, 202] width 59 height 9
click at [171, 224] on li "Memory" at bounding box center [161, 223] width 59 height 11
click at [191, 200] on span "Memory" at bounding box center [161, 202] width 59 height 9
click at [172, 253] on li "Latency" at bounding box center [161, 254] width 59 height 11
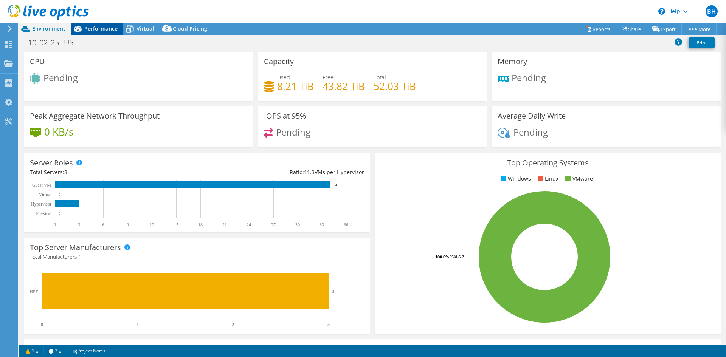
click at [95, 26] on span "Performance" at bounding box center [100, 28] width 33 height 7
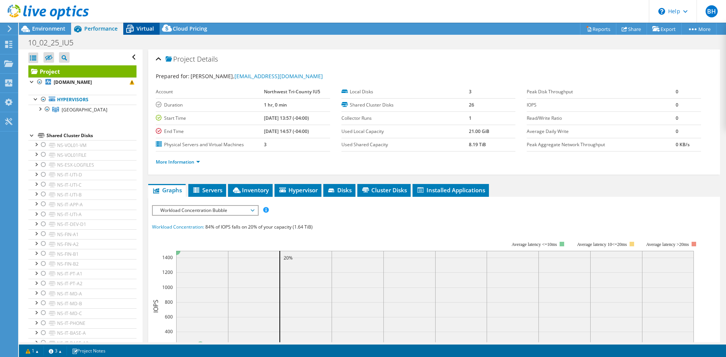
click at [144, 28] on span "Virtual" at bounding box center [144, 28] width 17 height 7
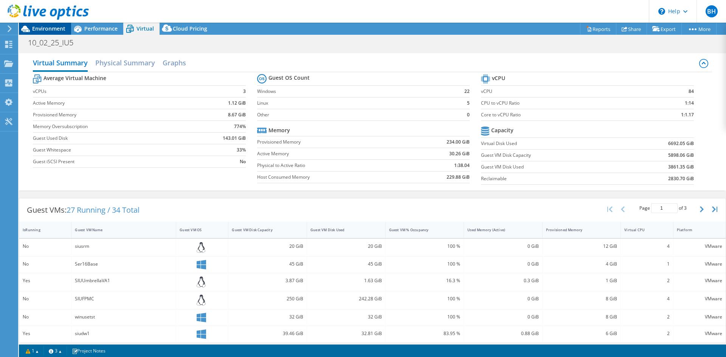
click at [53, 31] on span "Environment" at bounding box center [48, 28] width 33 height 7
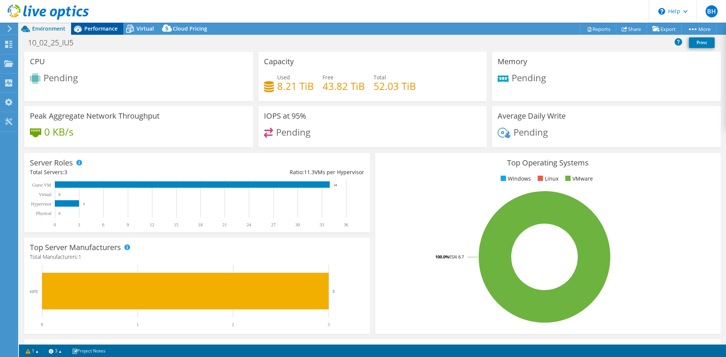
click at [102, 30] on span "Performance" at bounding box center [100, 28] width 33 height 7
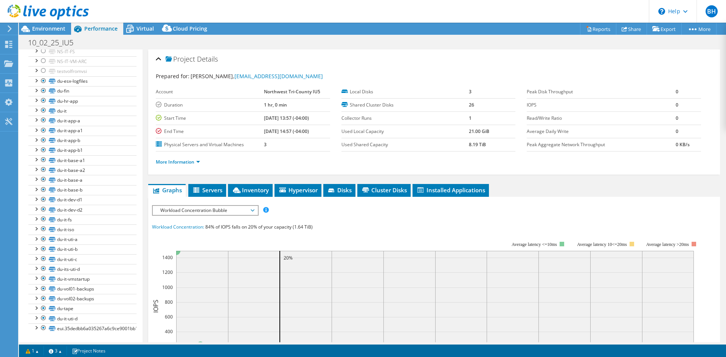
scroll to position [223, 0]
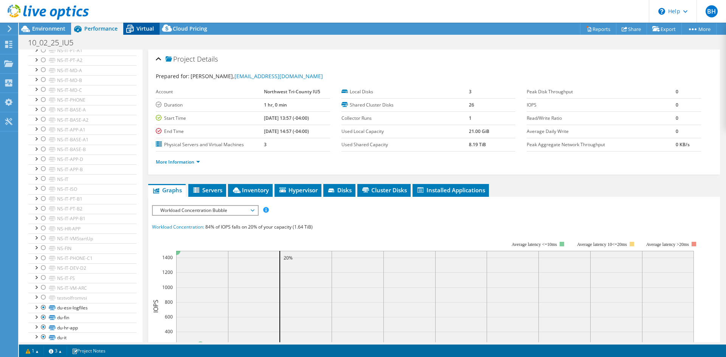
click at [144, 28] on span "Virtual" at bounding box center [144, 28] width 17 height 7
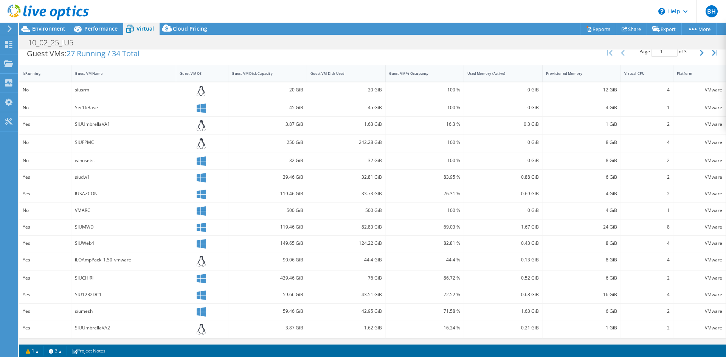
scroll to position [81, 0]
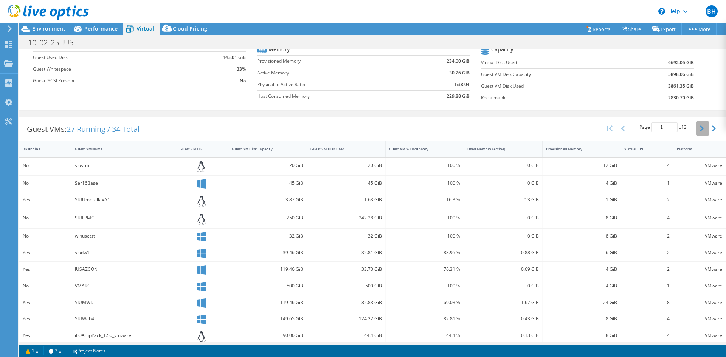
click at [700, 129] on icon "button" at bounding box center [702, 128] width 4 height 6
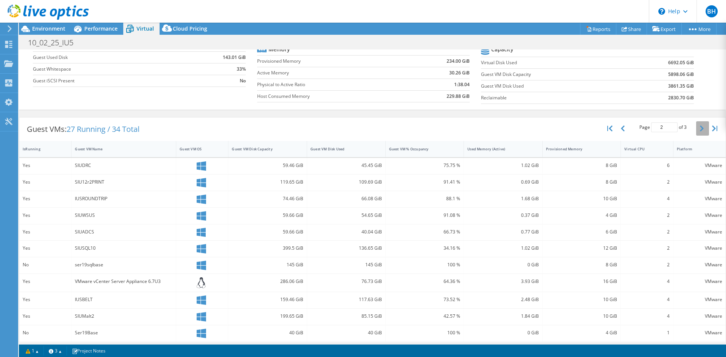
click at [700, 129] on icon "button" at bounding box center [702, 128] width 4 height 6
type input "3"
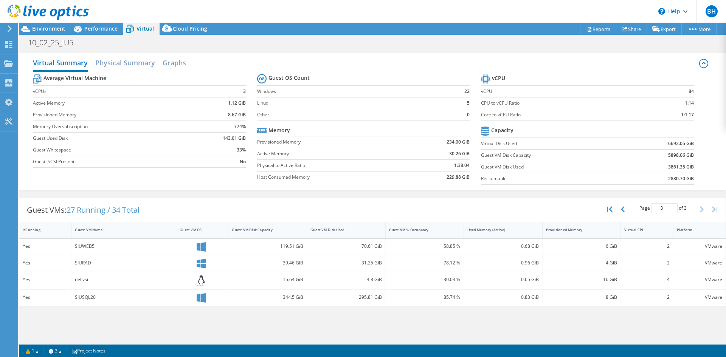
scroll to position [0, 0]
click at [695, 129] on section "vCPU vCPU 84 CPU to vCPU Ratio 1:14 Core to vCPU Ratio 1:1.17 Capacity Virtual …" at bounding box center [593, 131] width 224 height 116
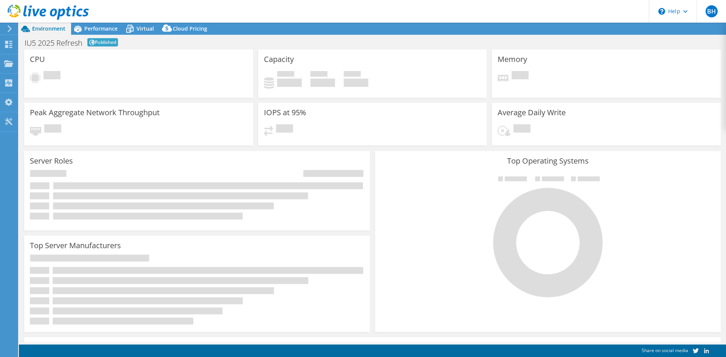
select select "USD"
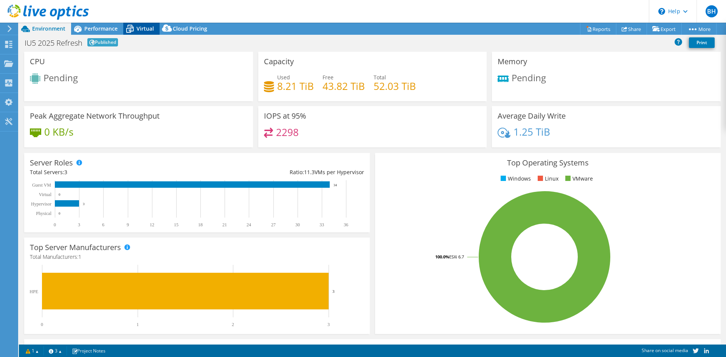
click at [146, 29] on span "Virtual" at bounding box center [144, 28] width 17 height 7
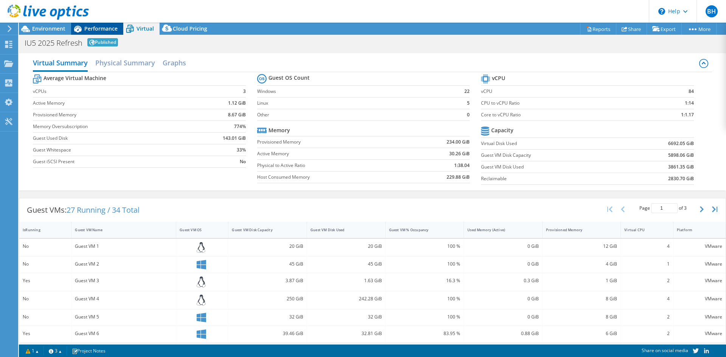
click at [101, 30] on span "Performance" at bounding box center [100, 28] width 33 height 7
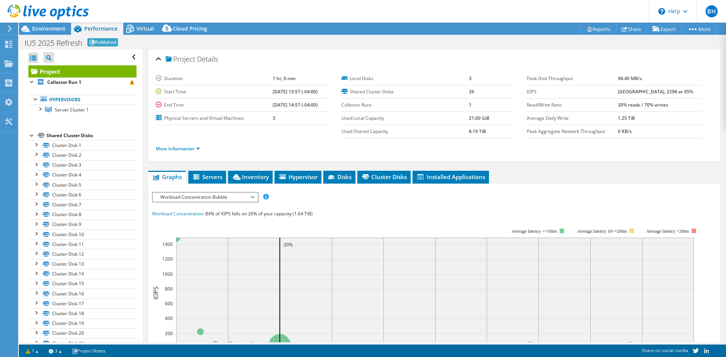
scroll to position [64, 0]
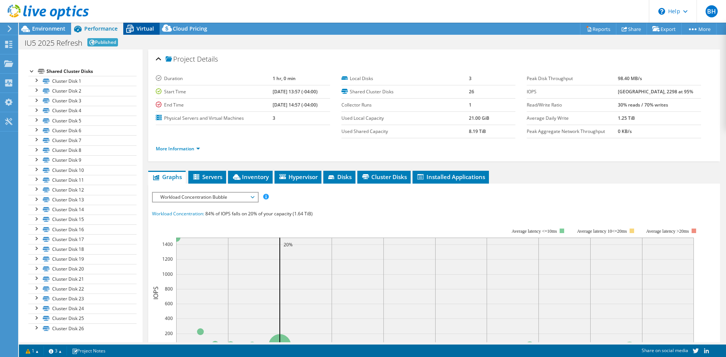
click at [143, 34] on div "Virtual" at bounding box center [141, 29] width 36 height 12
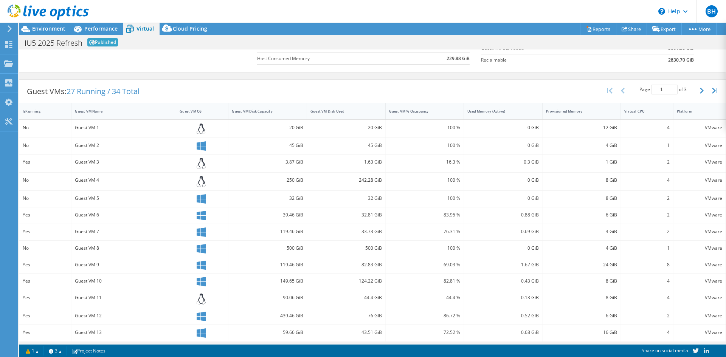
scroll to position [0, 0]
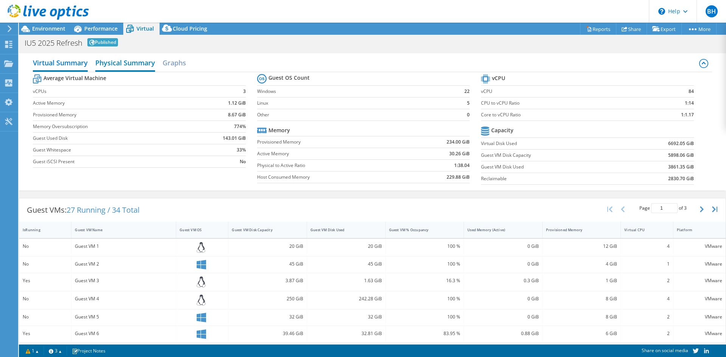
click at [130, 62] on h2 "Physical Summary" at bounding box center [125, 63] width 60 height 17
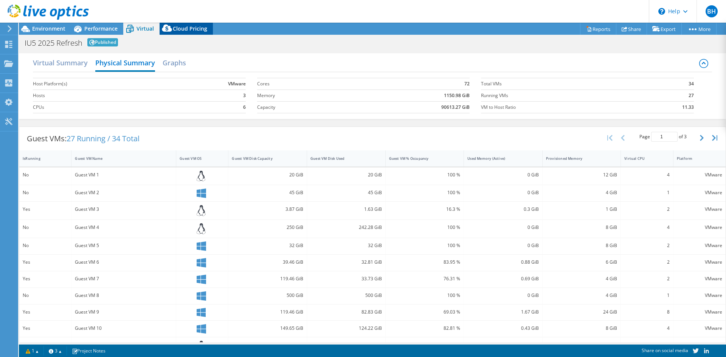
click at [189, 28] on span "Cloud Pricing" at bounding box center [190, 28] width 34 height 7
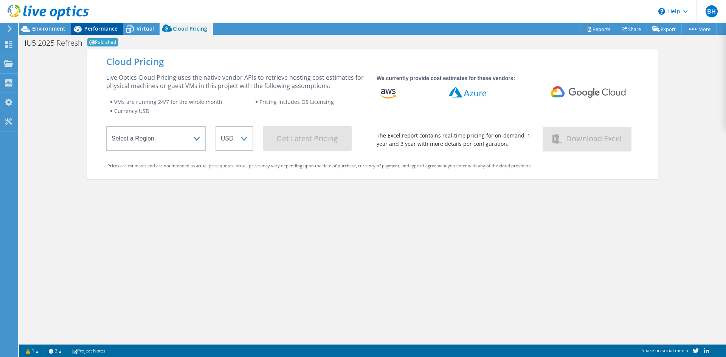
click at [101, 29] on span "Performance" at bounding box center [100, 28] width 33 height 7
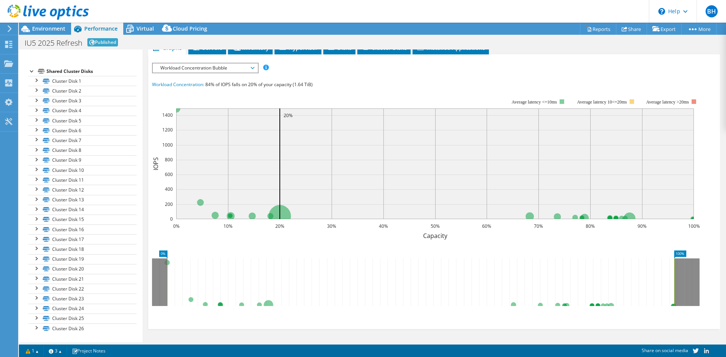
scroll to position [54, 0]
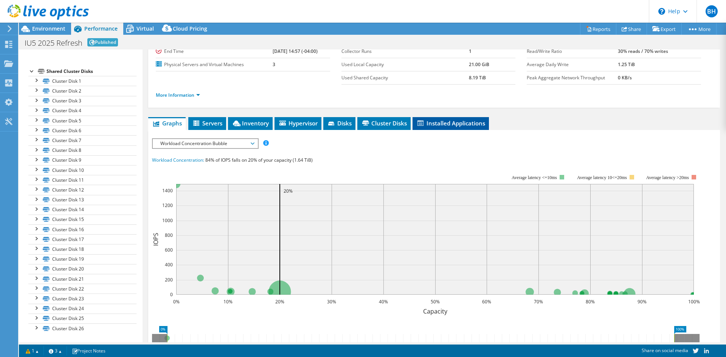
click at [430, 122] on span "Installed Applications" at bounding box center [450, 123] width 69 height 8
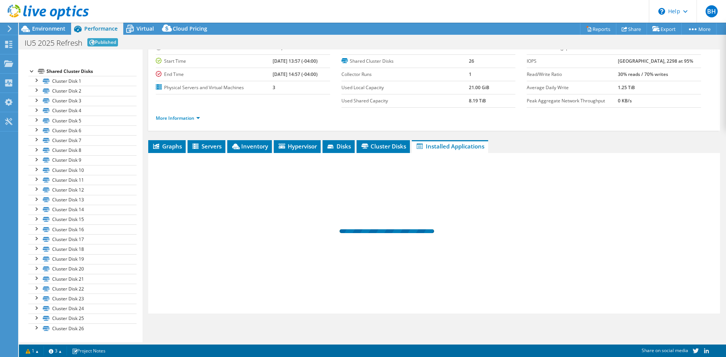
scroll to position [31, 0]
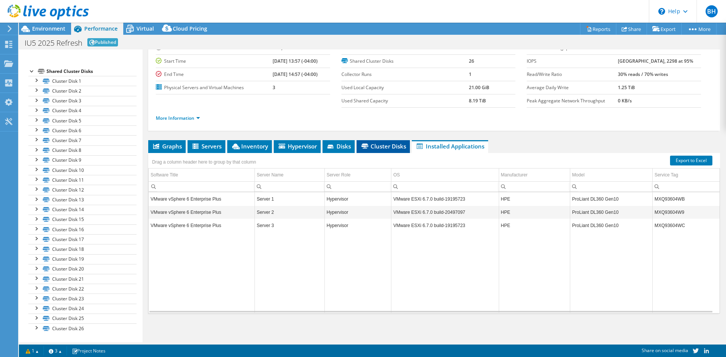
click at [378, 147] on span "Cluster Disks" at bounding box center [383, 146] width 46 height 8
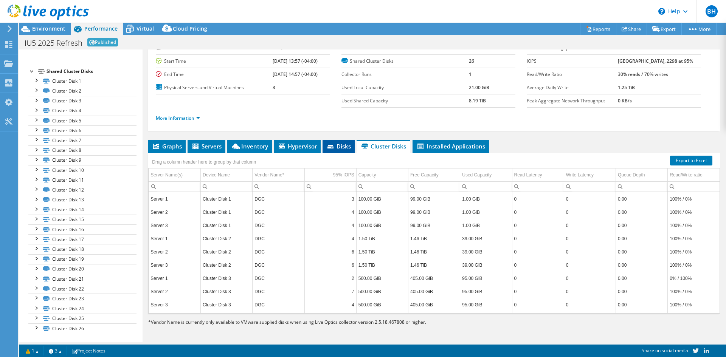
click at [339, 148] on span "Disks" at bounding box center [338, 146] width 25 height 8
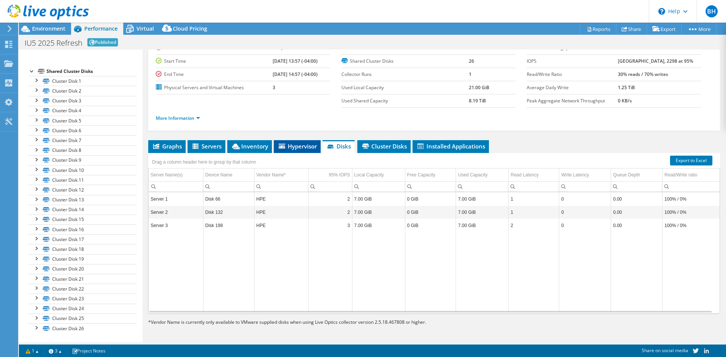
click at [303, 148] on span "Hypervisor" at bounding box center [296, 146] width 39 height 8
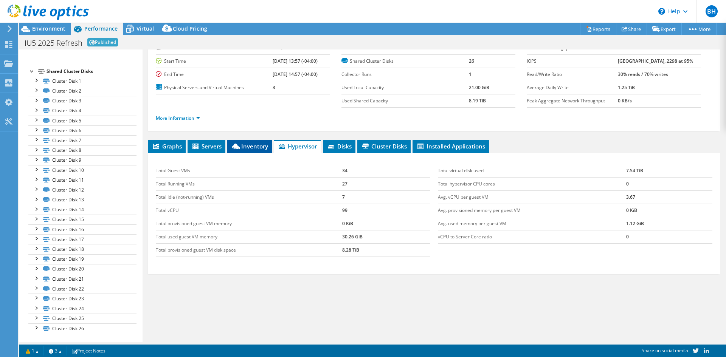
click at [255, 143] on span "Inventory" at bounding box center [249, 146] width 37 height 8
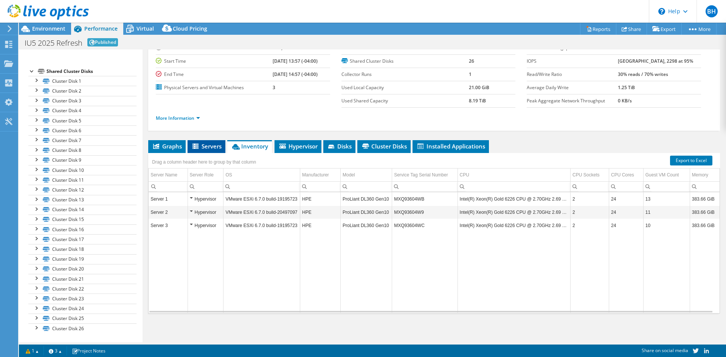
click at [206, 144] on span "Servers" at bounding box center [206, 146] width 30 height 8
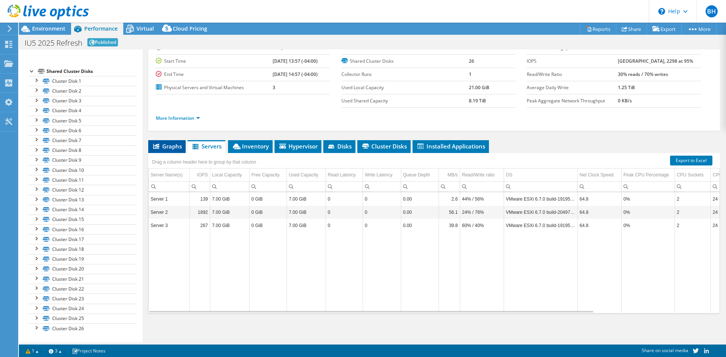
click at [178, 144] on span "Graphs" at bounding box center [167, 146] width 30 height 8
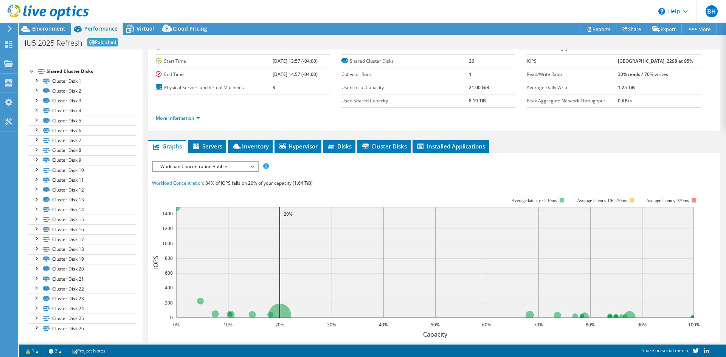
scroll to position [54, 0]
